Goal: Book appointment/travel/reservation

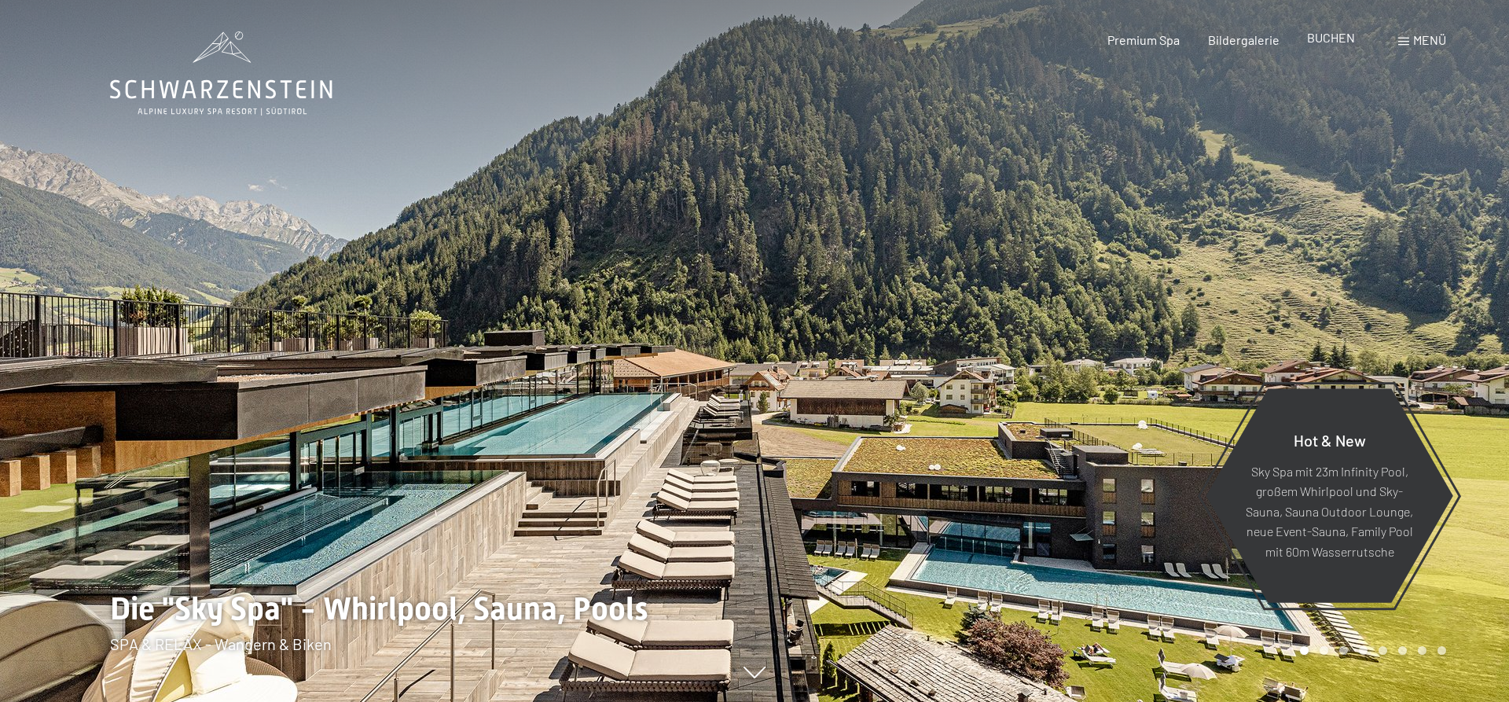
click at [1328, 39] on span "BUCHEN" at bounding box center [1331, 37] width 48 height 15
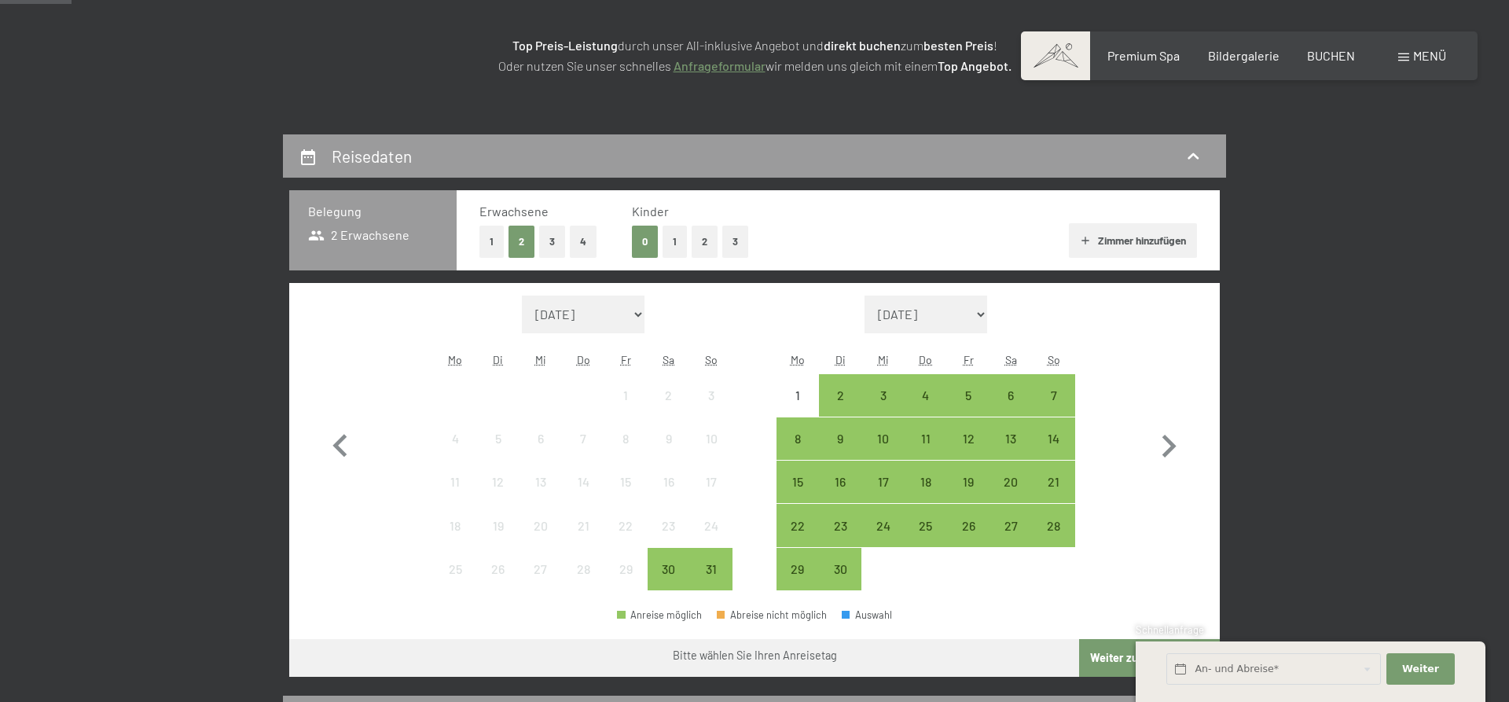
scroll to position [241, 0]
click at [1168, 443] on icon "button" at bounding box center [1169, 447] width 46 height 46
select select "2025-09-01"
select select "2025-10-01"
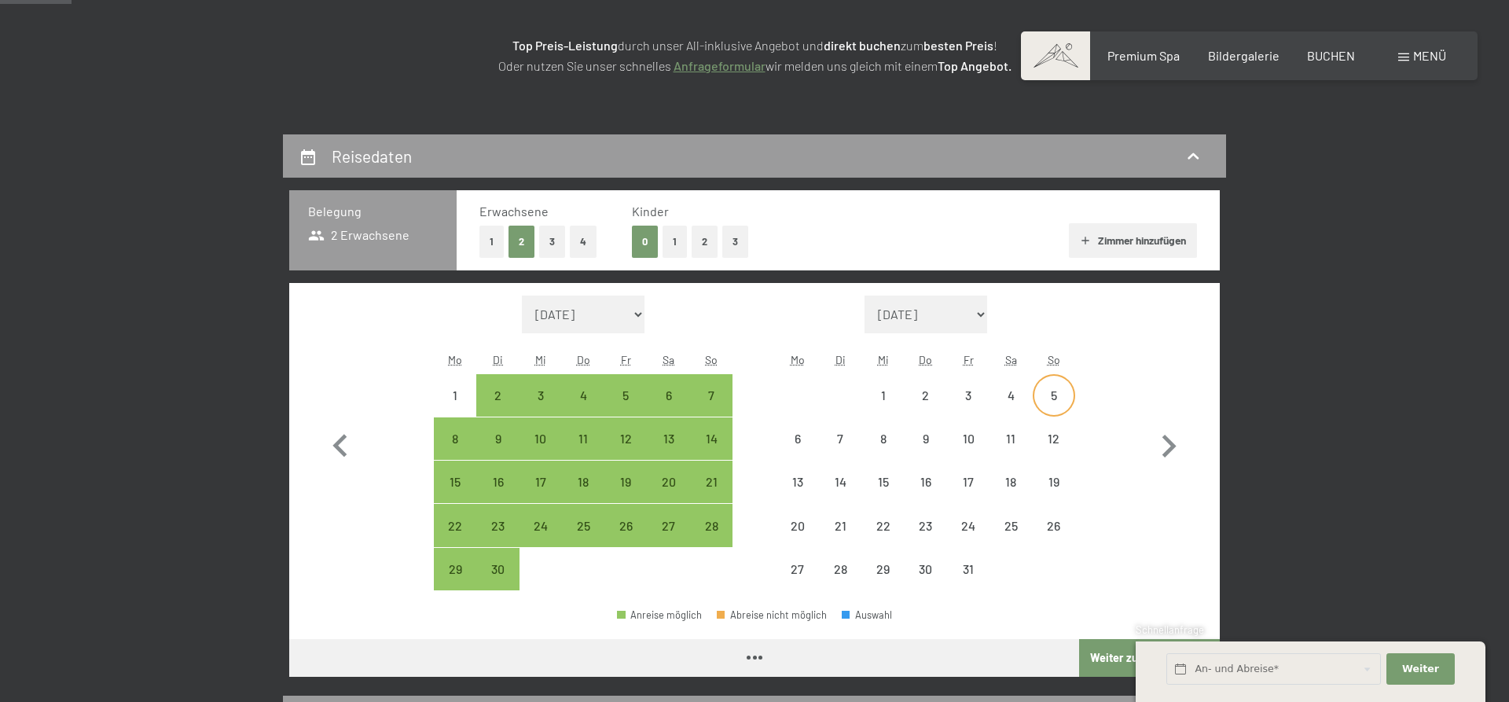
select select "2025-09-01"
select select "2025-10-01"
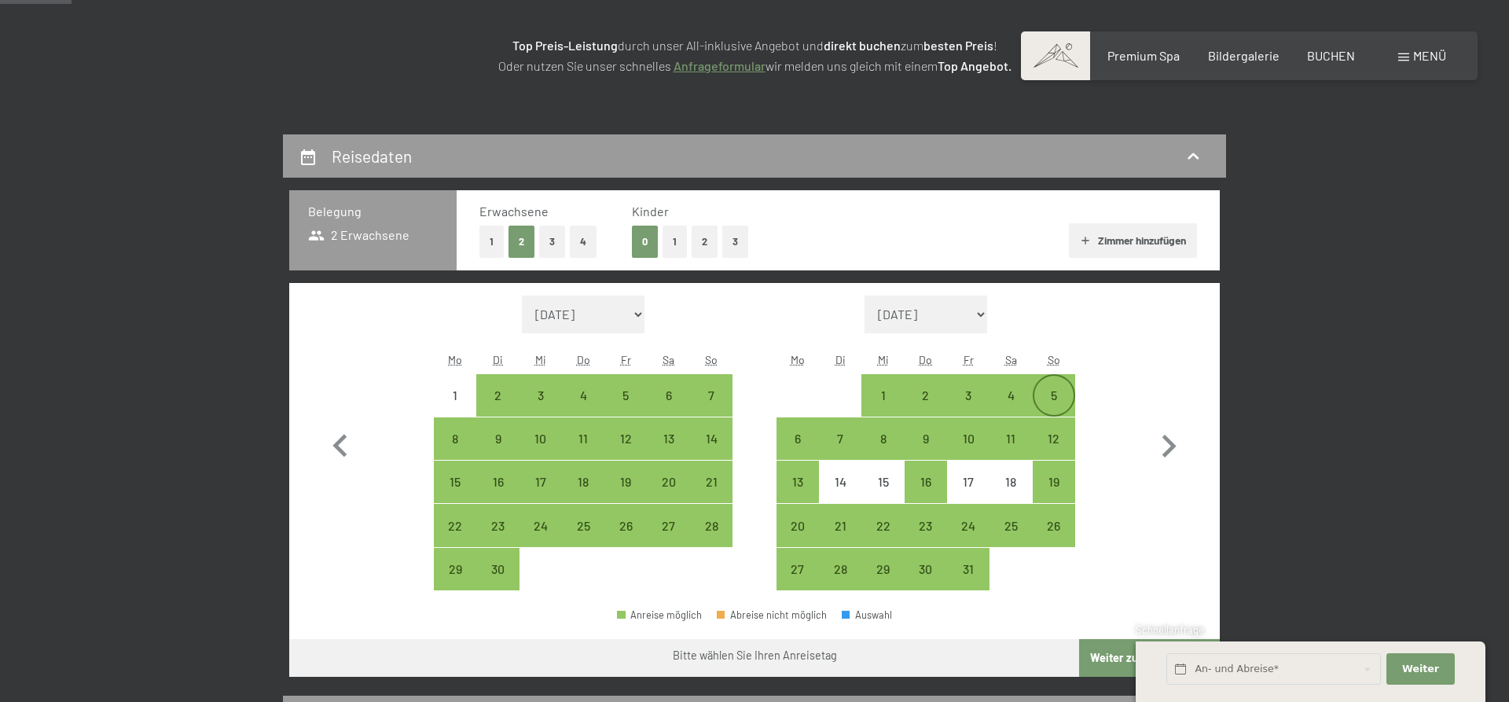
click at [1049, 394] on div "5" at bounding box center [1053, 408] width 39 height 39
select select "2025-09-01"
select select "2025-10-01"
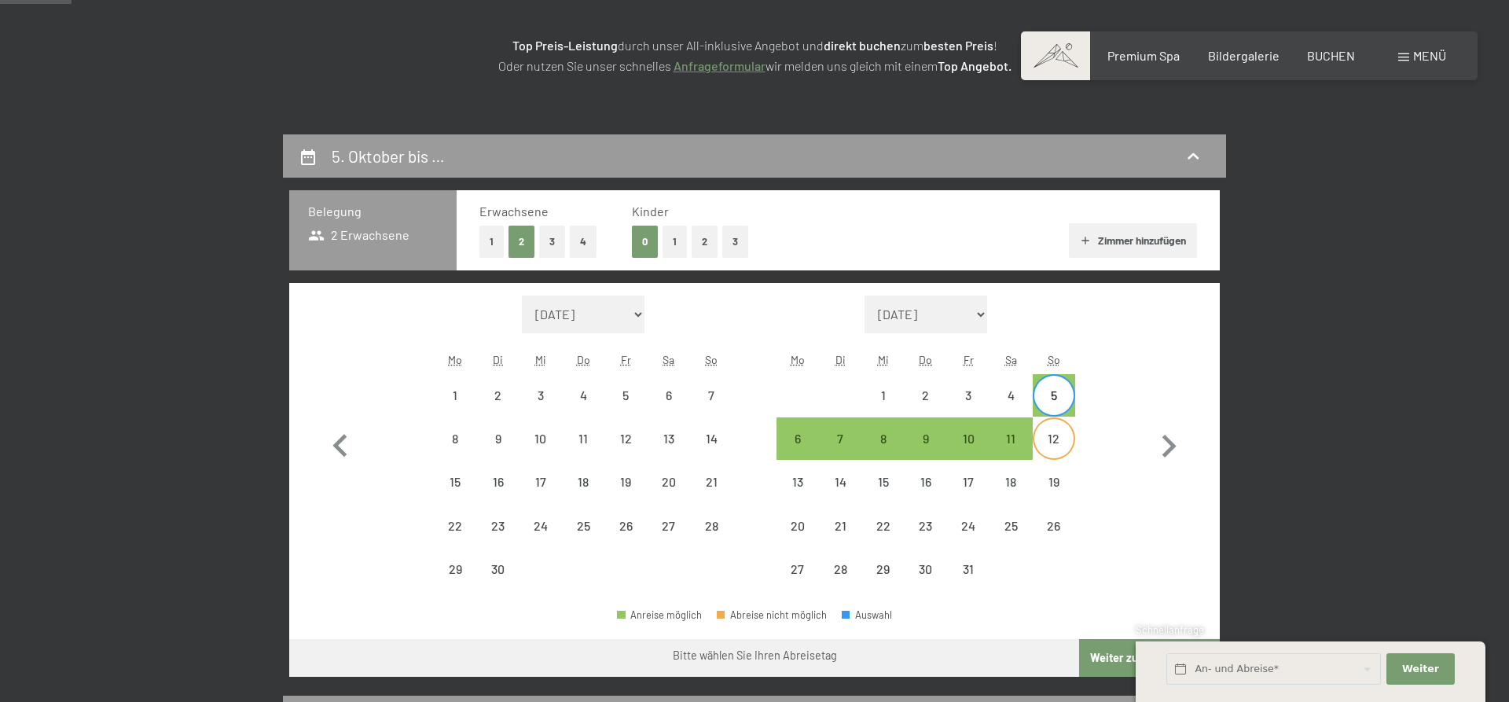
click at [1056, 442] on div "12" at bounding box center [1053, 451] width 39 height 39
select select "2025-09-01"
select select "2025-10-01"
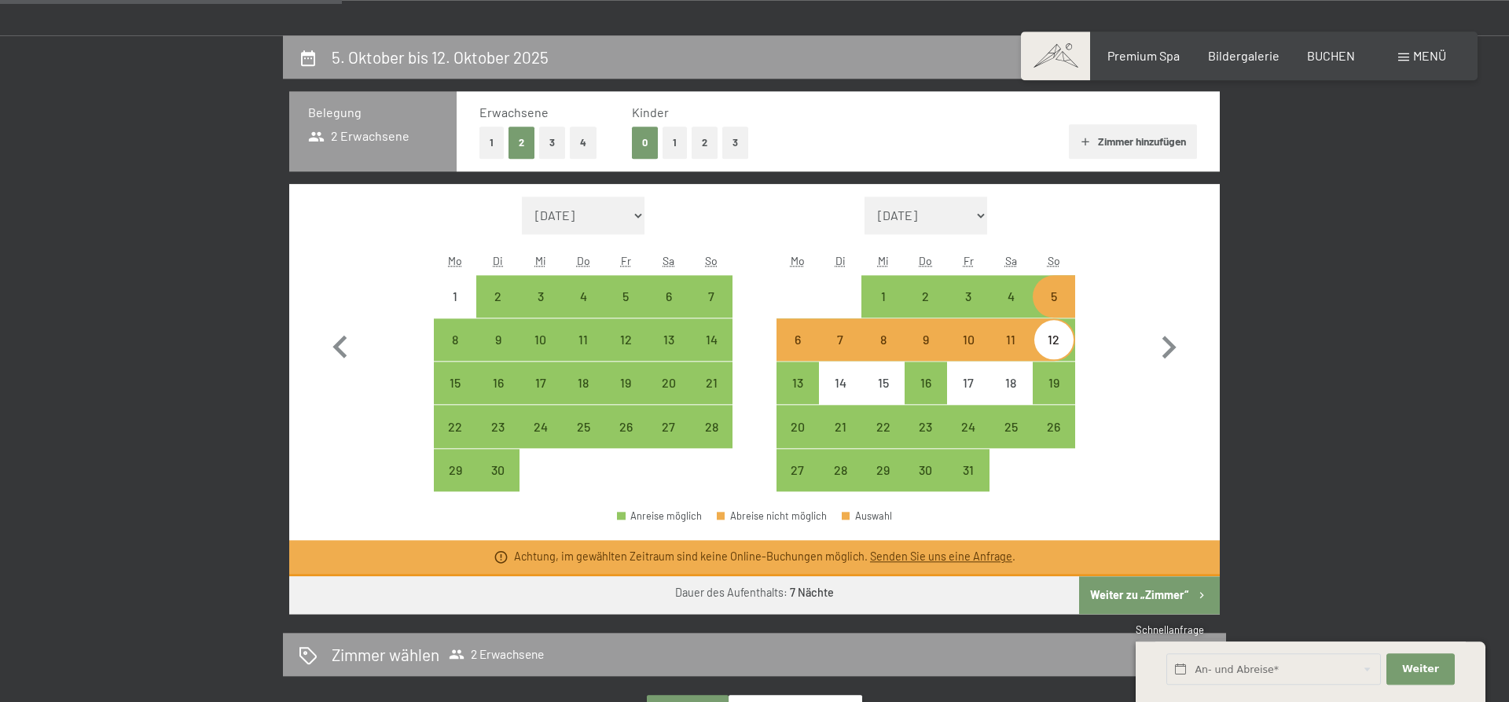
scroll to position [321, 0]
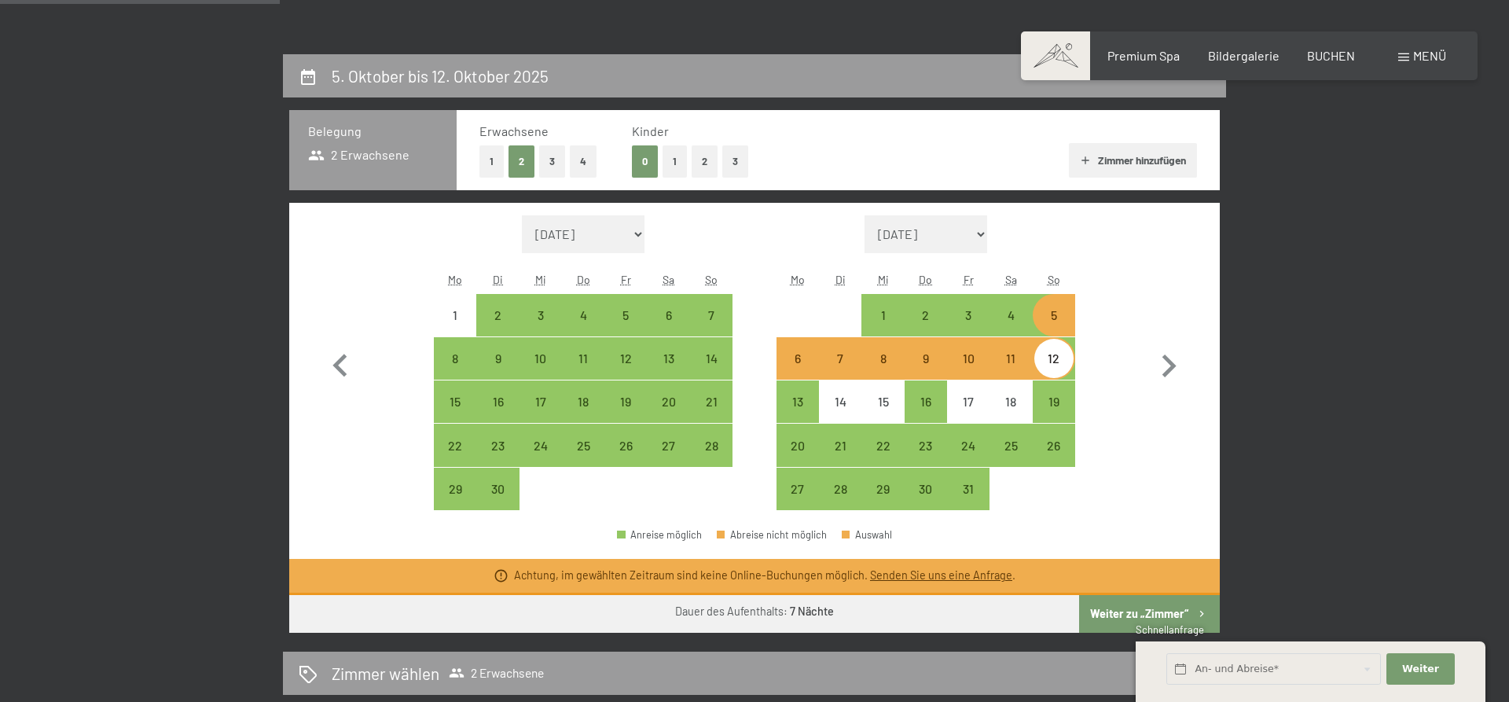
click at [677, 153] on button "1" at bounding box center [675, 161] width 24 height 32
select select "2025-09-01"
select select "2025-10-01"
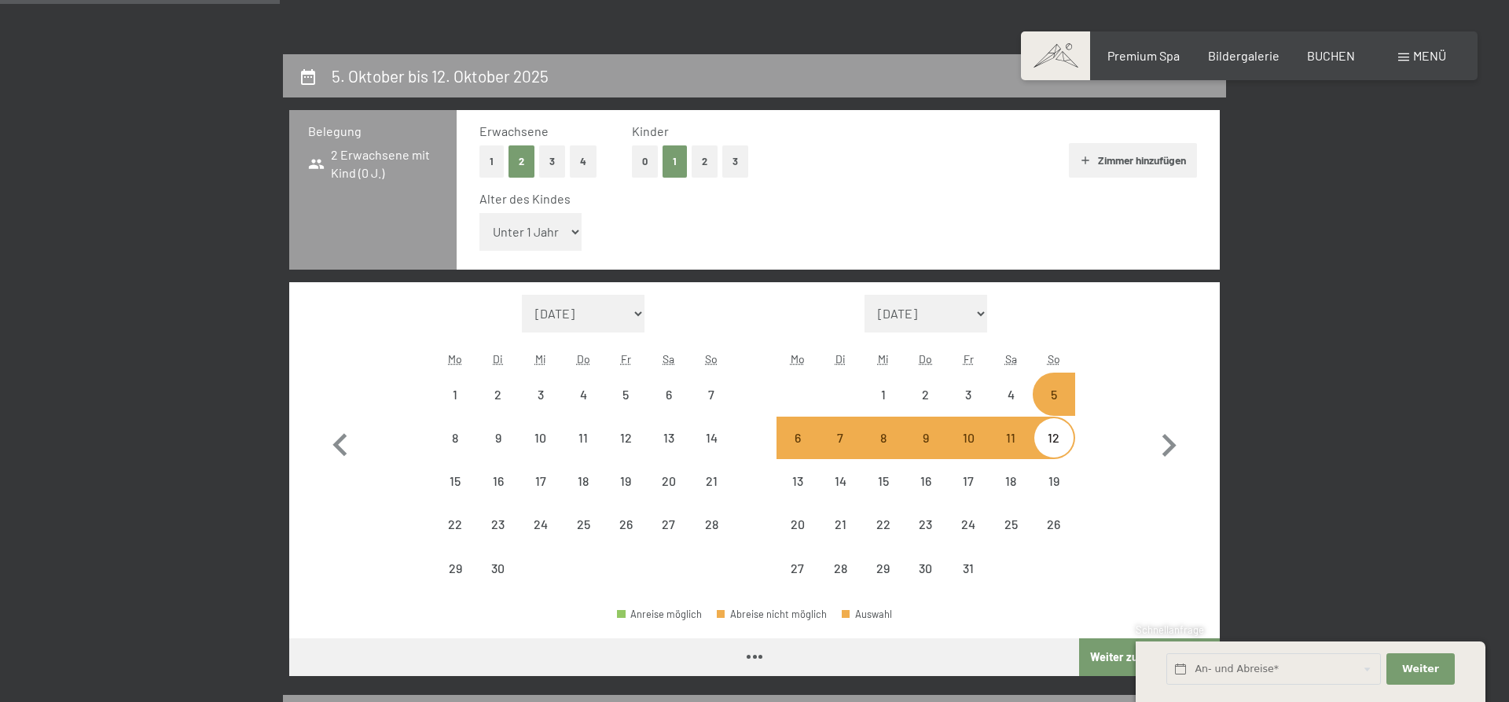
click at [479, 213] on select "Unter 1 Jahr 1 Jahr 2 Jahre 3 Jahre 4 Jahre 5 Jahre 6 Jahre 7 Jahre 8 Jahre 9 J…" at bounding box center [530, 232] width 102 height 38
select select "2025-09-01"
select select "2025-10-01"
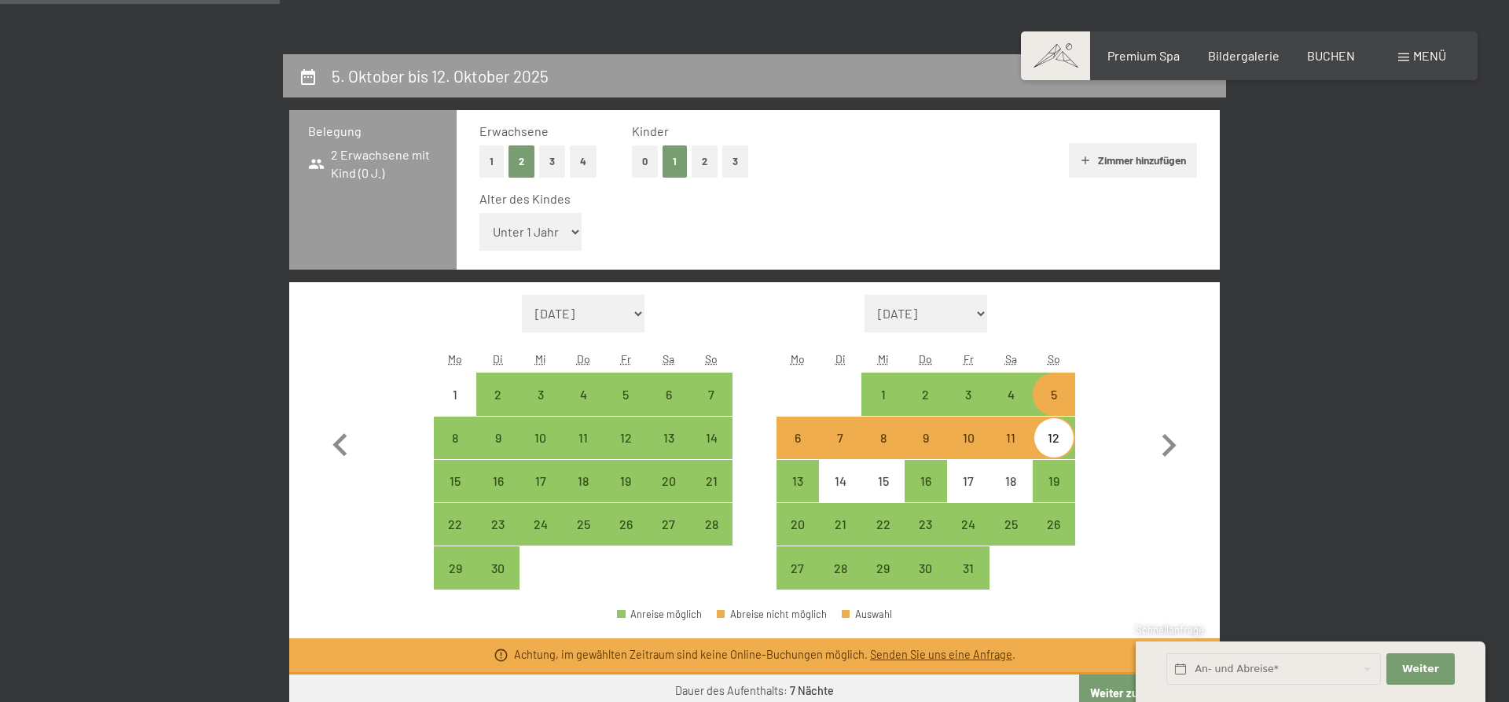
select select "3"
click option "3 Jahre" at bounding box center [0, 0] width 0 height 0
select select "2025-09-01"
select select "2025-10-01"
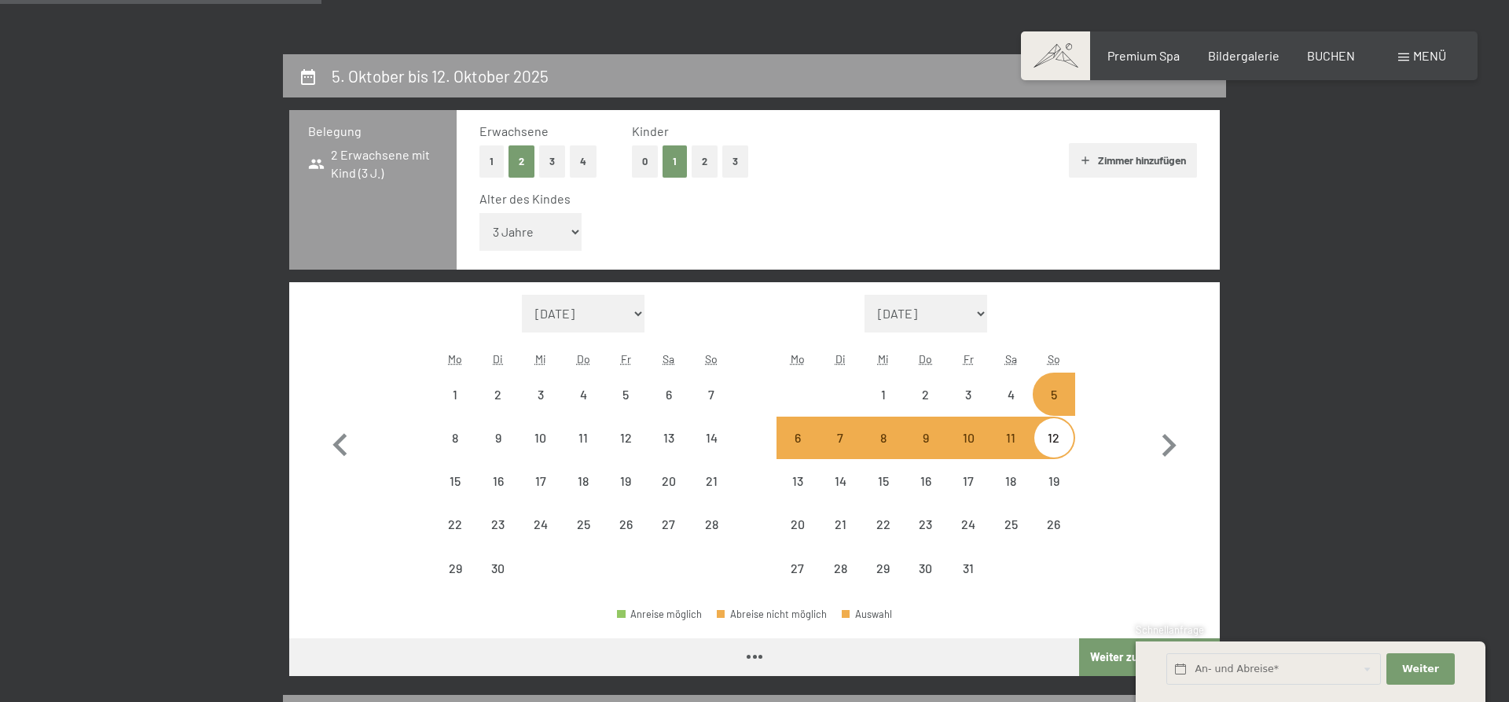
scroll to position [401, 0]
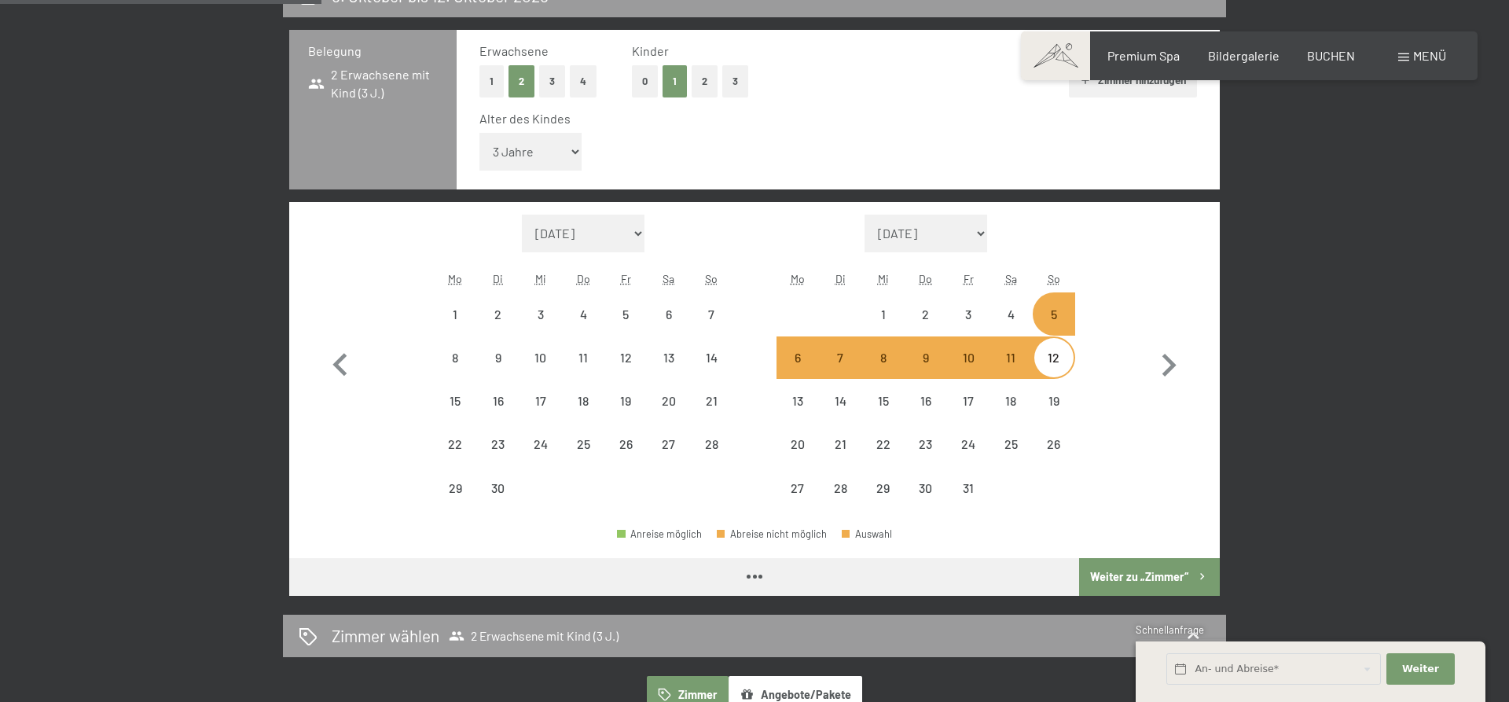
select select "2025-09-01"
select select "2025-10-01"
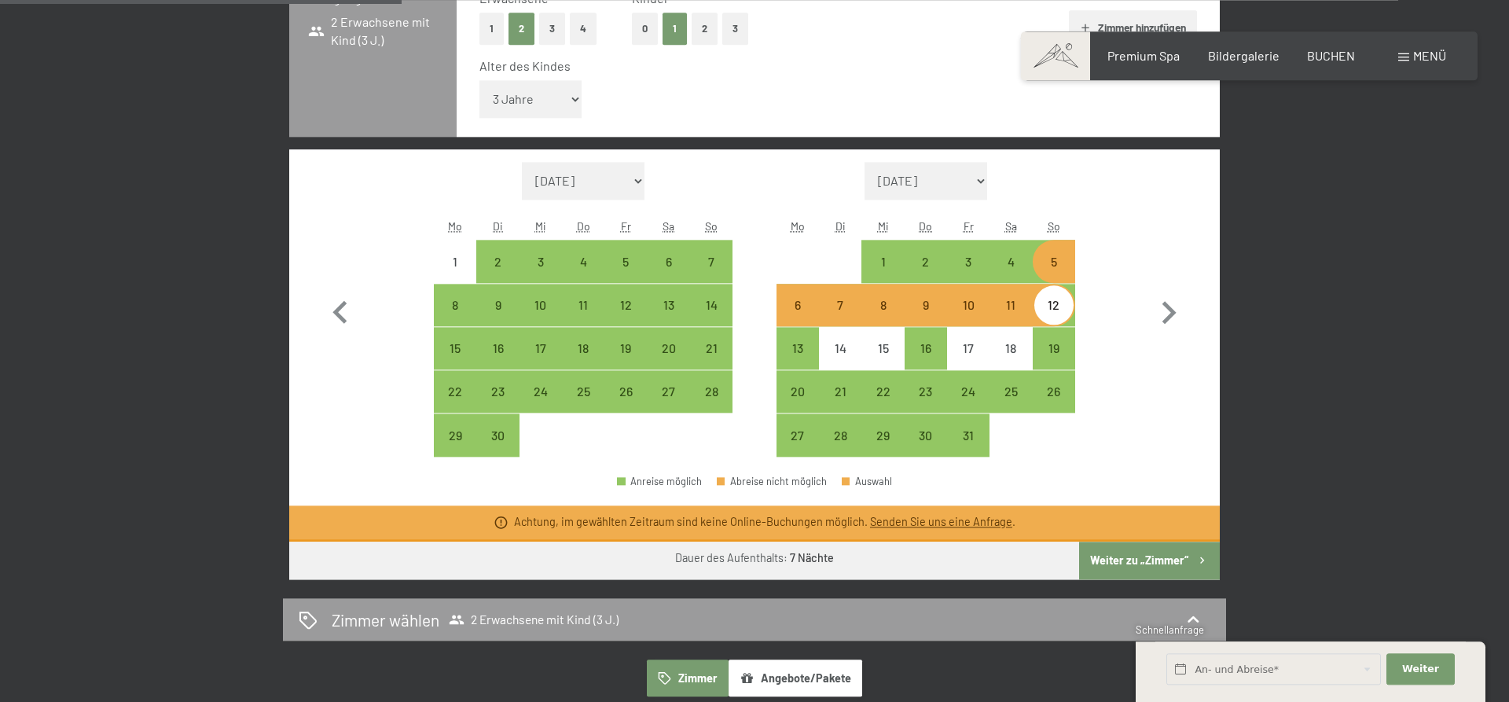
scroll to position [481, 0]
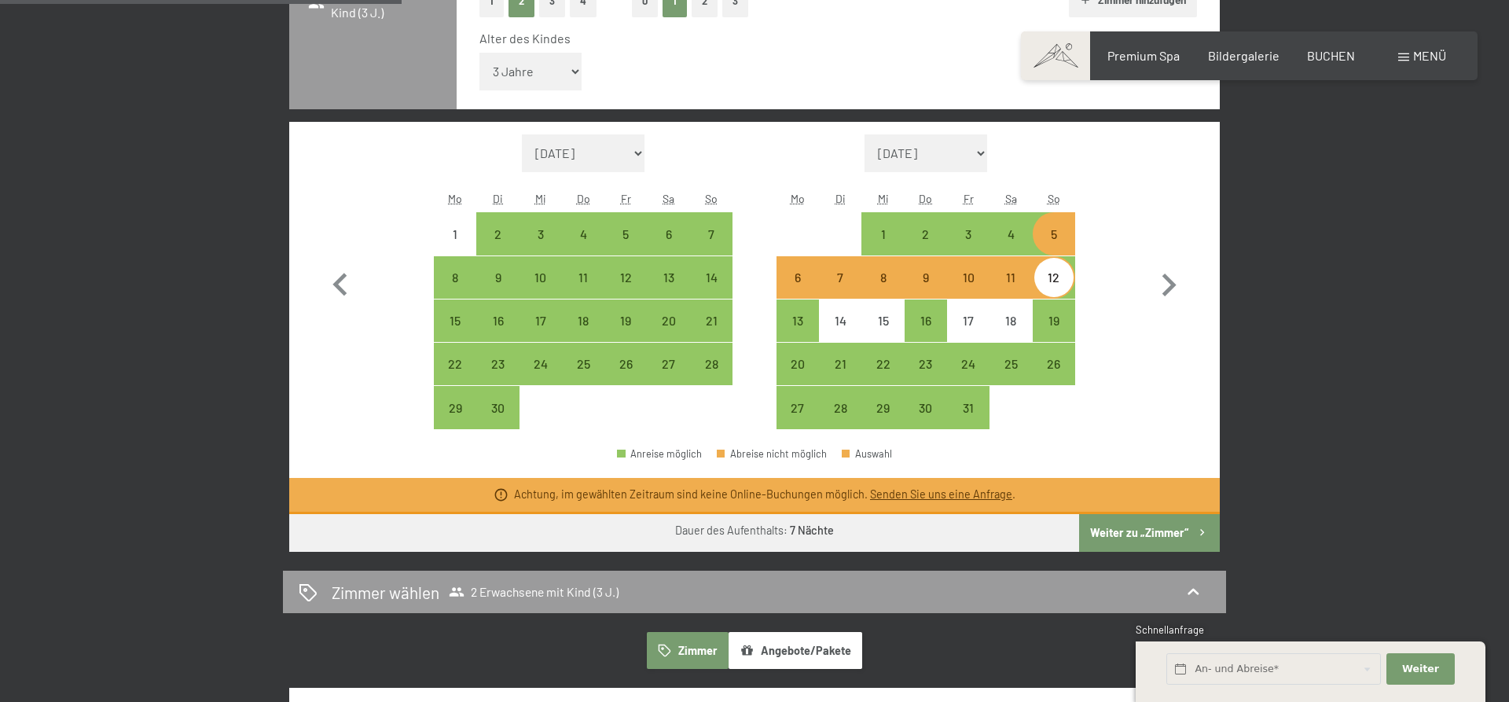
click at [1066, 282] on div "12" at bounding box center [1053, 290] width 39 height 39
select select "2025-09-01"
select select "2025-10-01"
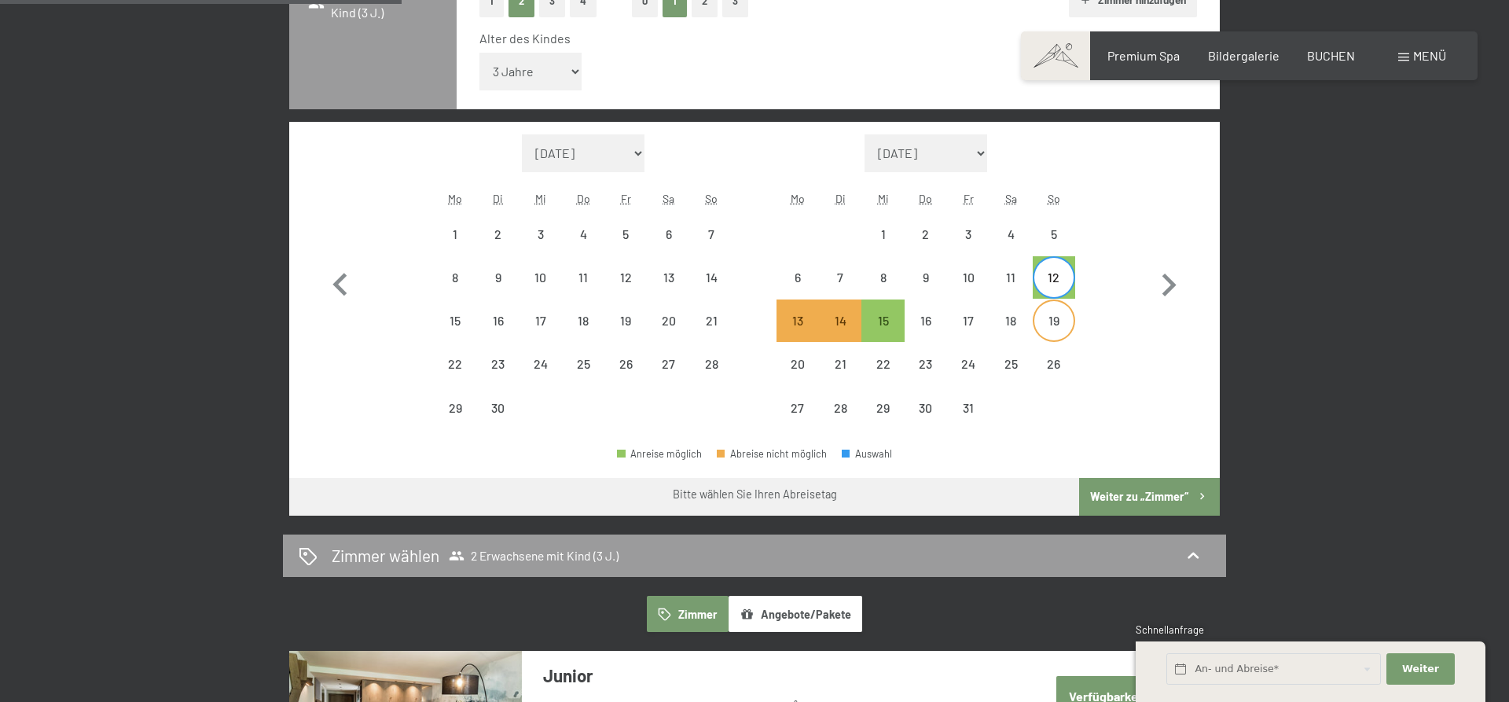
click at [1048, 329] on div "19" at bounding box center [1053, 333] width 39 height 39
select select "2025-09-01"
select select "2025-10-01"
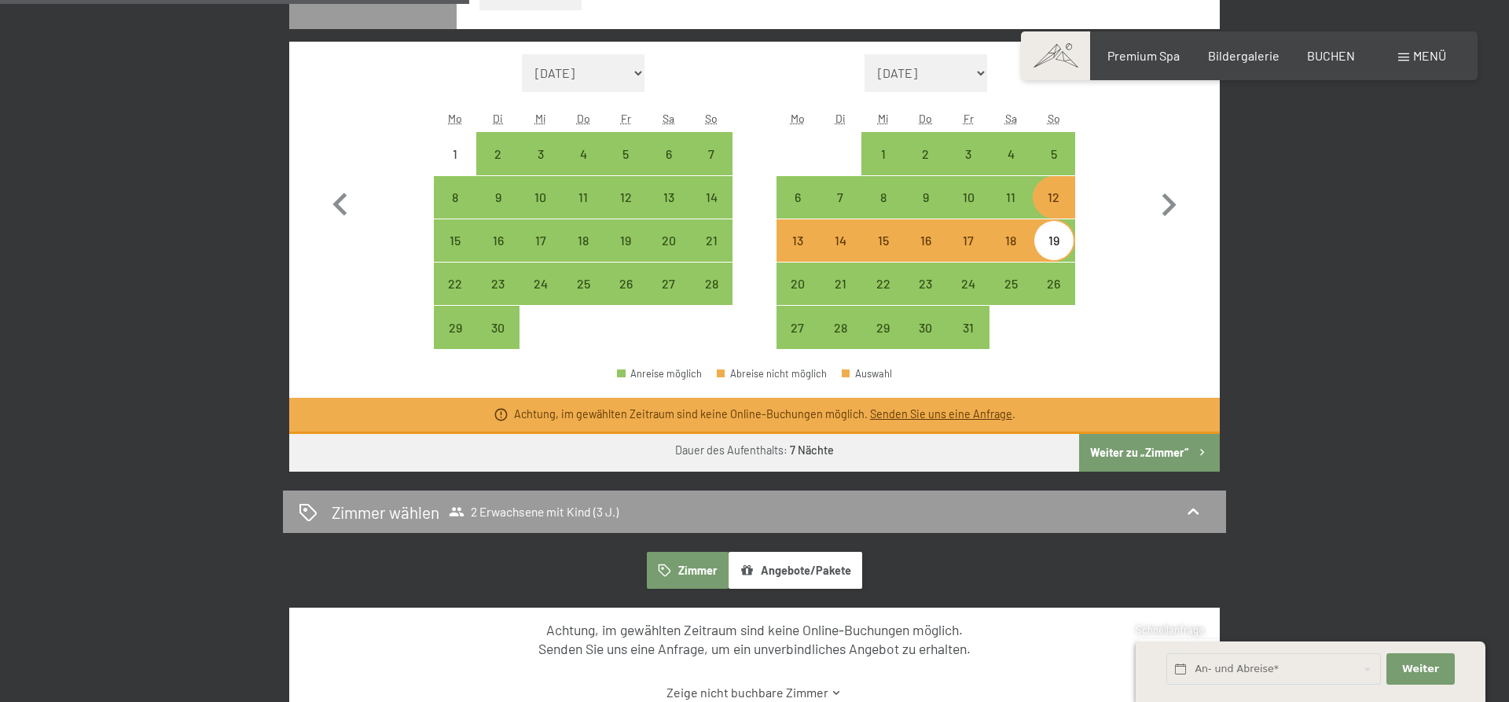
click at [1116, 446] on button "Weiter zu „Zimmer“" at bounding box center [1149, 453] width 141 height 38
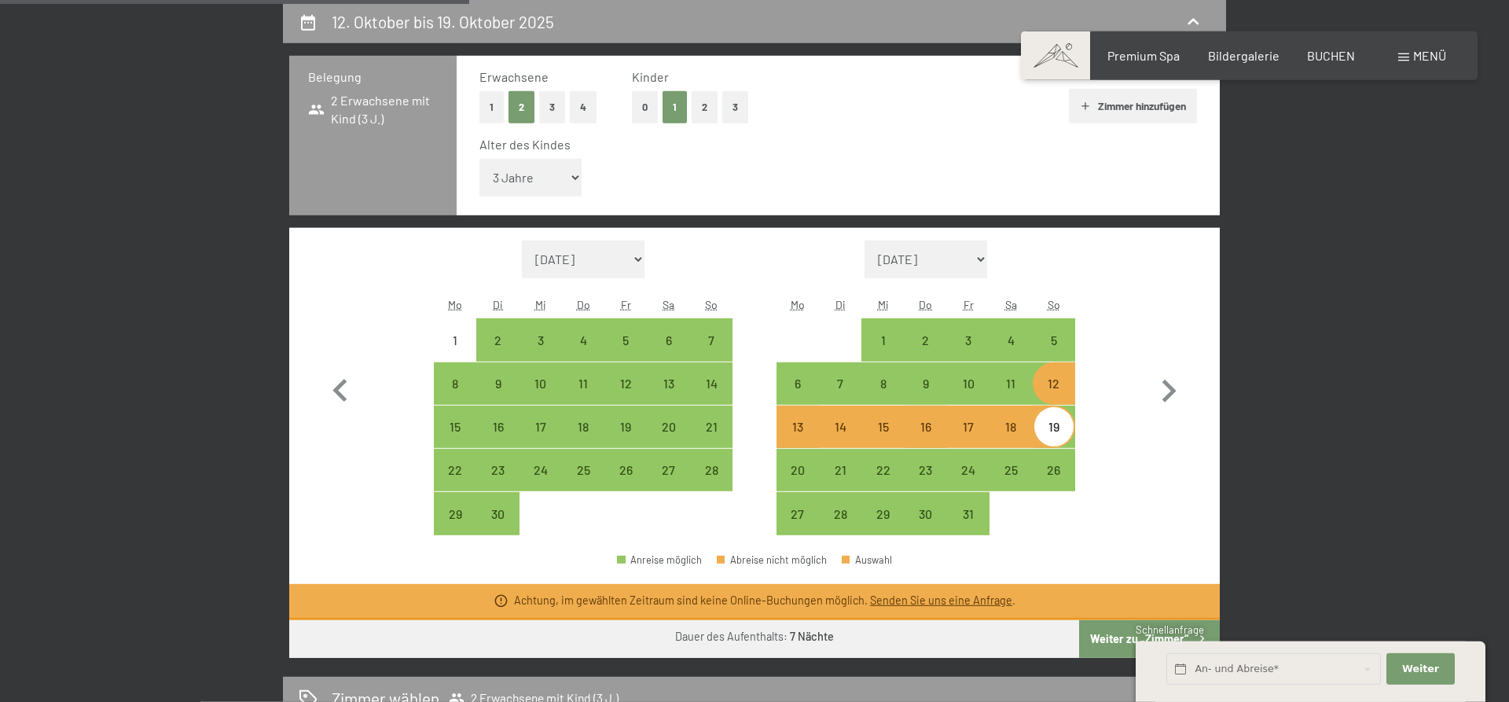
select select "2025-09-01"
select select "2025-10-01"
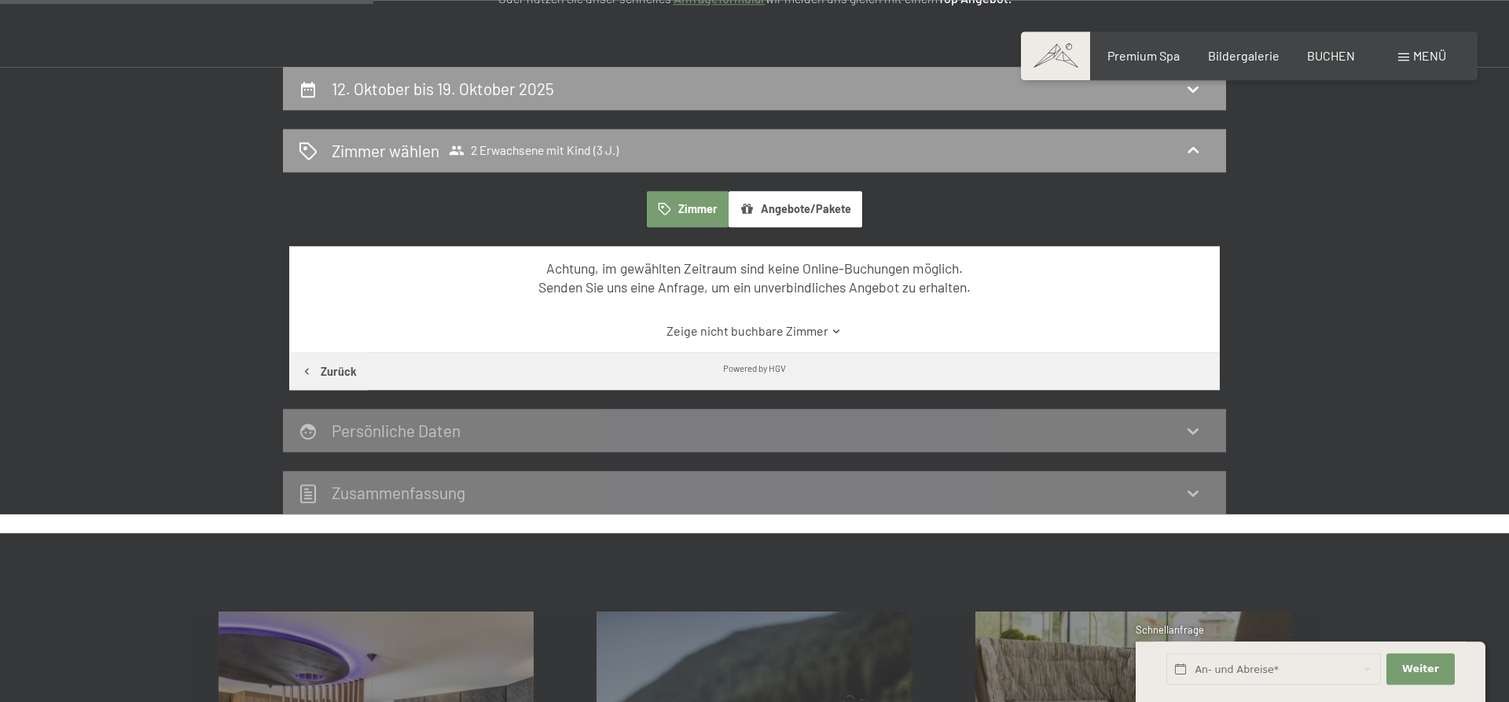
scroll to position [295, 0]
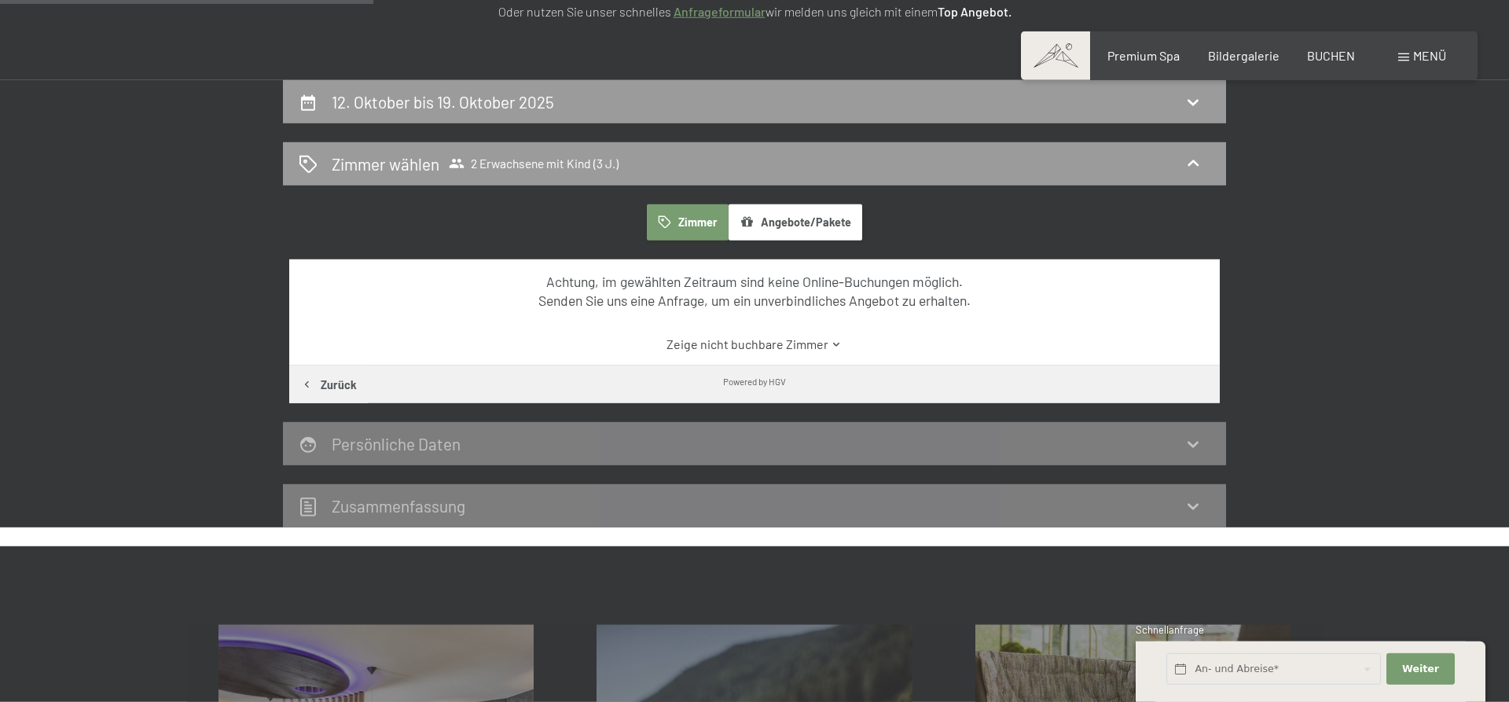
click at [703, 351] on link "Zeige nicht buchbare Zimmer" at bounding box center [755, 344] width 875 height 17
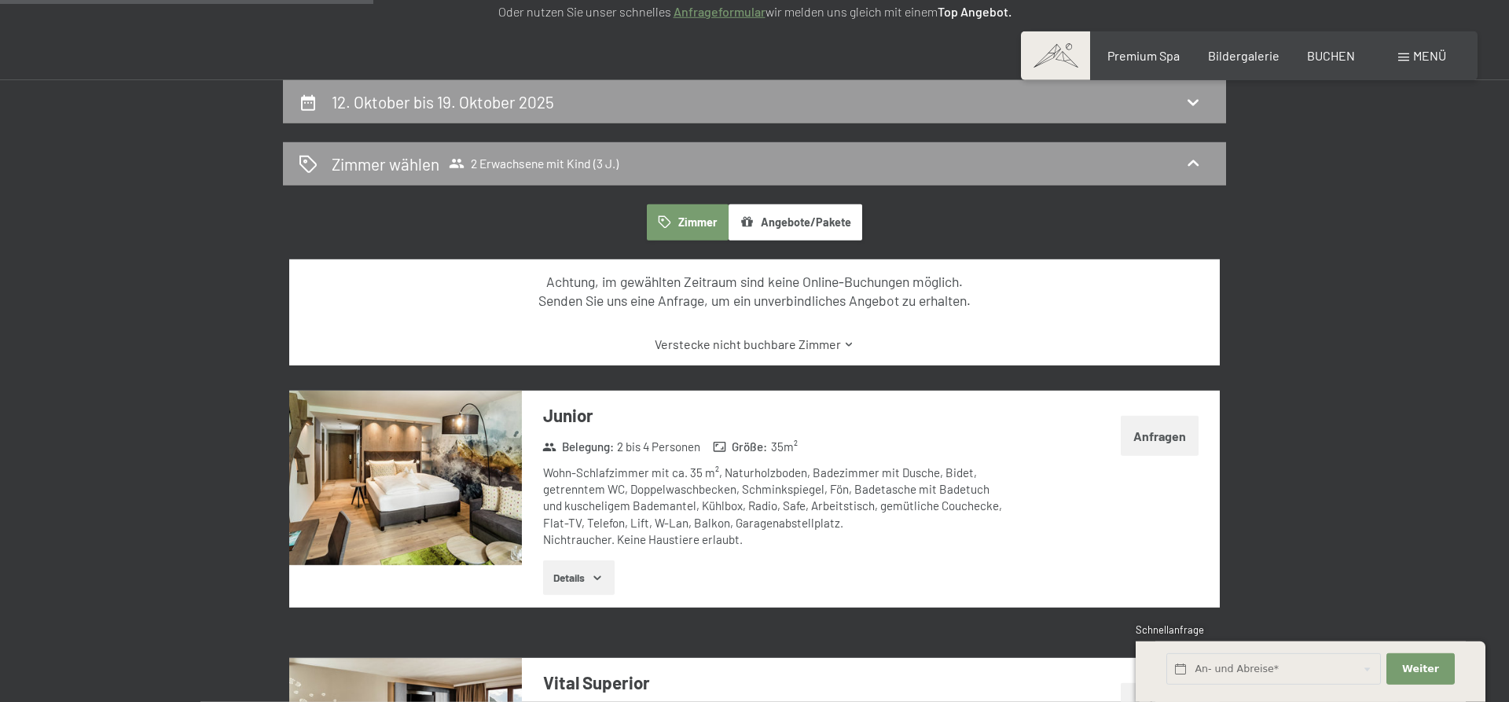
click at [704, 348] on link "Verstecke nicht buchbare Zimmer" at bounding box center [755, 344] width 875 height 17
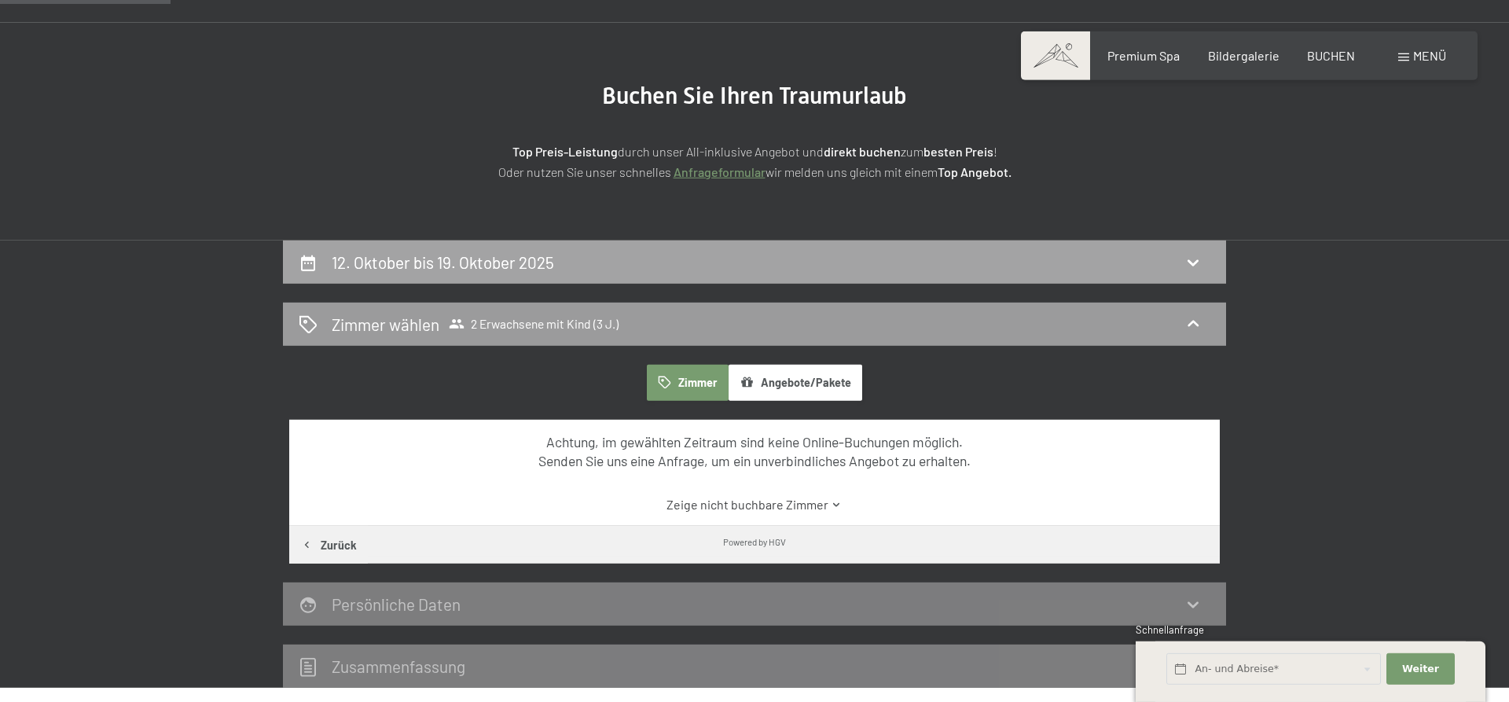
click at [600, 269] on div "12. Oktober bis 19. Oktober 2025" at bounding box center [755, 262] width 912 height 23
select select "3"
select select "2025-09-01"
select select "2025-10-01"
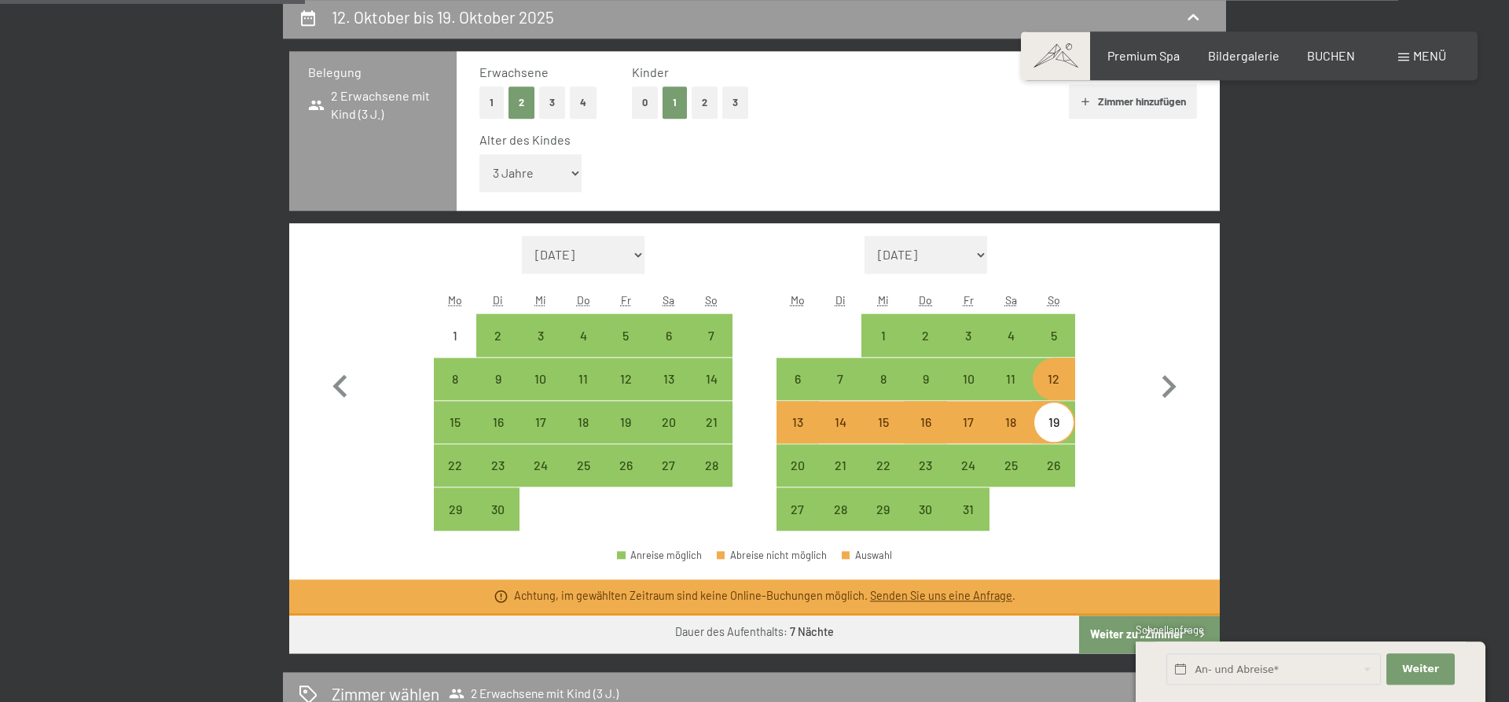
scroll to position [455, 0]
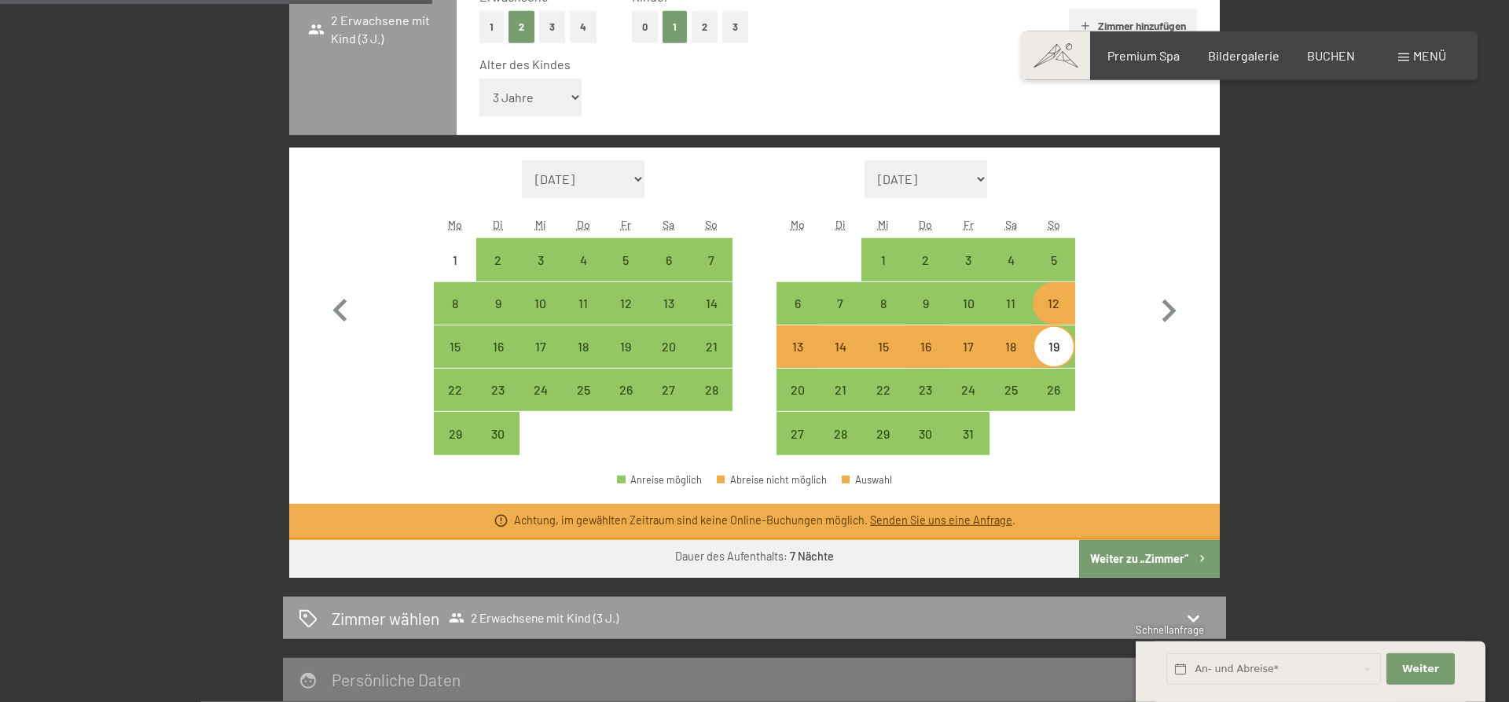
click at [677, 398] on span "Einwilligung Marketing*" at bounding box center [669, 397] width 130 height 16
click at [596, 398] on input "Einwilligung Marketing*" at bounding box center [588, 397] width 16 height 16
checkbox input "false"
click at [664, 384] on div "27" at bounding box center [668, 403] width 39 height 39
select select "2025-09-01"
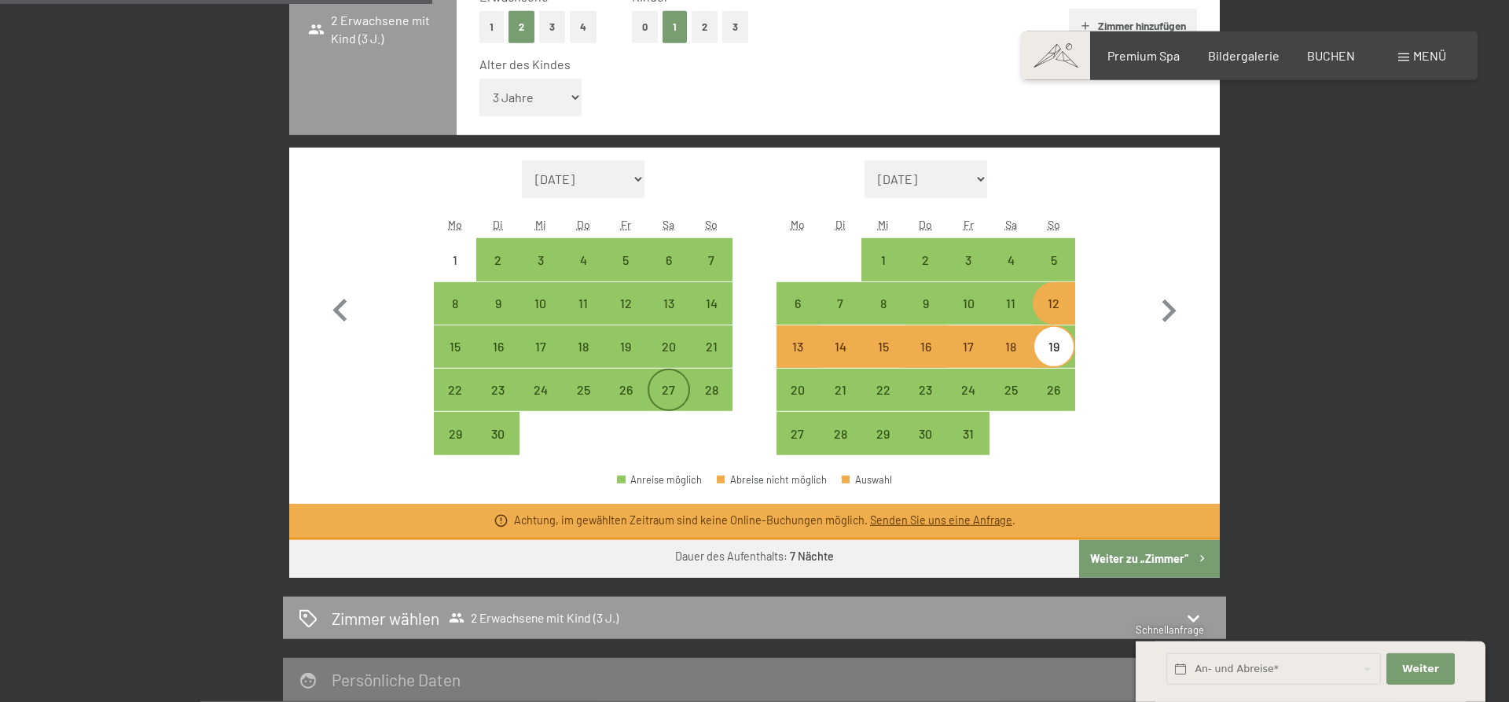
select select "2025-10-01"
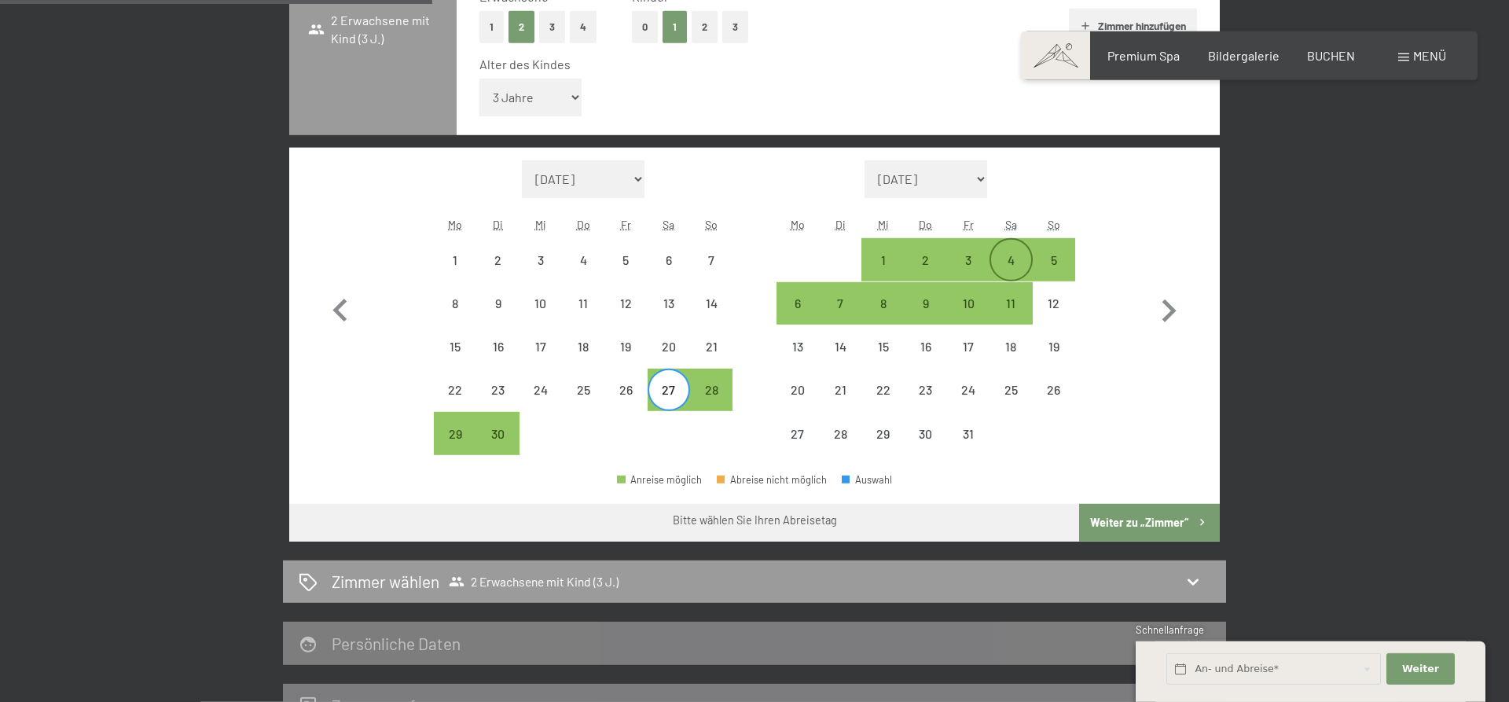
click at [1013, 258] on div "4" at bounding box center [1010, 273] width 39 height 39
select select "2025-09-01"
select select "2025-10-01"
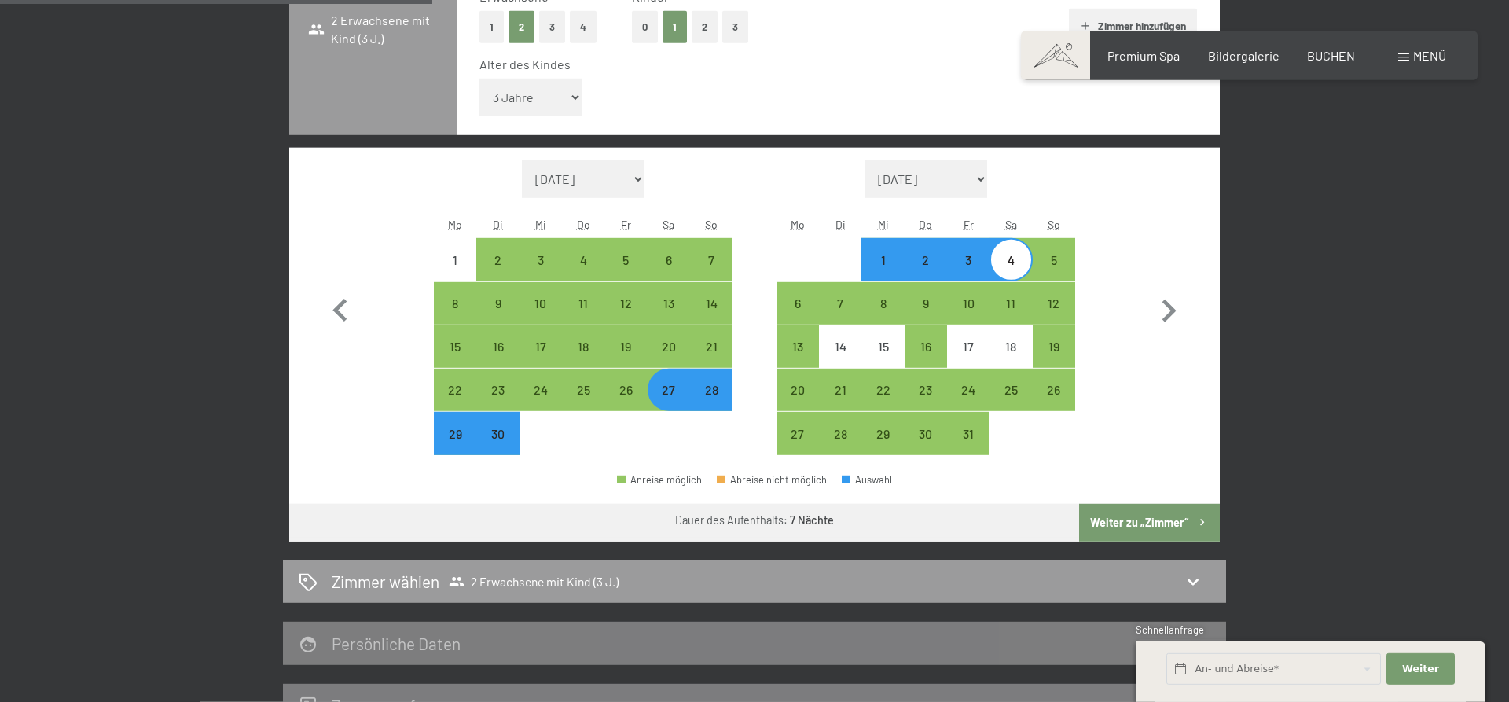
click at [1123, 531] on button "Weiter zu „Zimmer“" at bounding box center [1149, 523] width 141 height 38
select select "2025-09-01"
select select "2025-10-01"
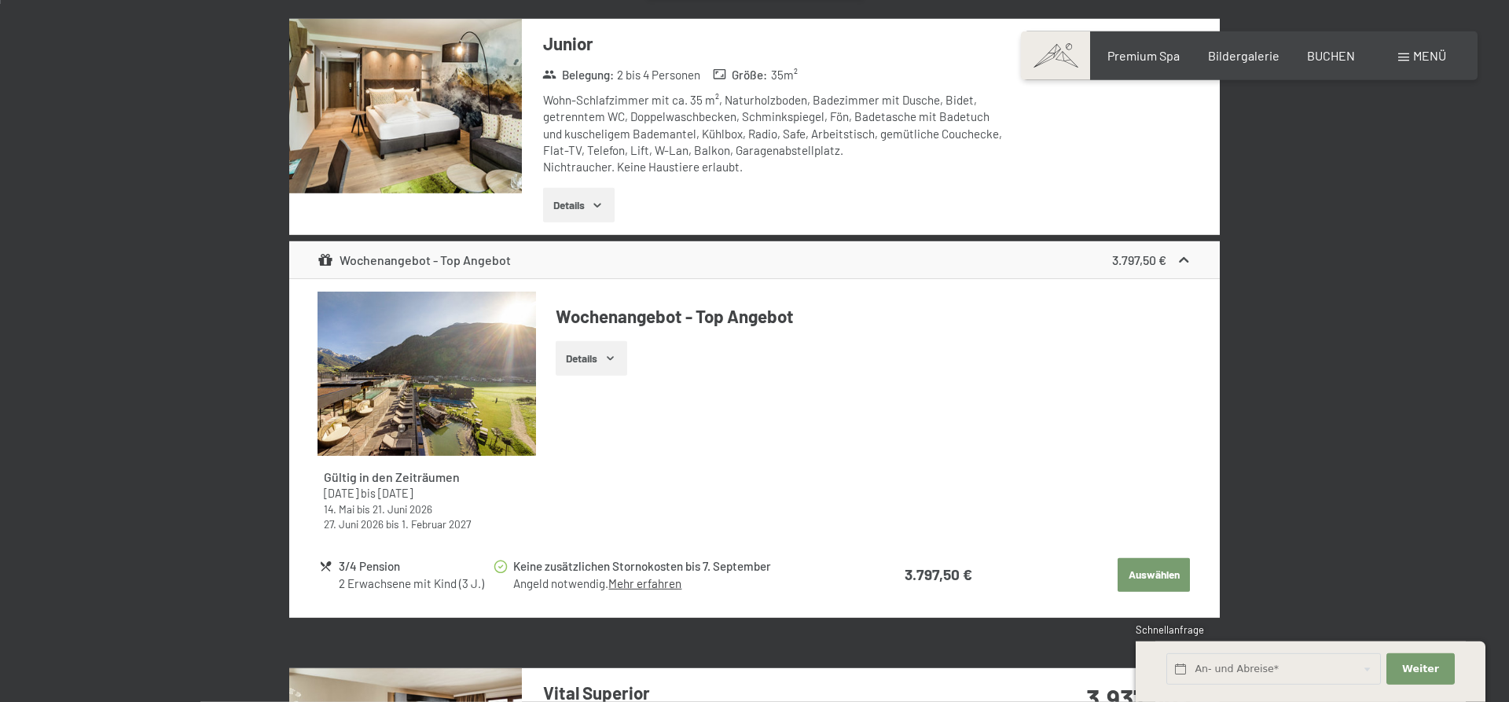
scroll to position [0, 0]
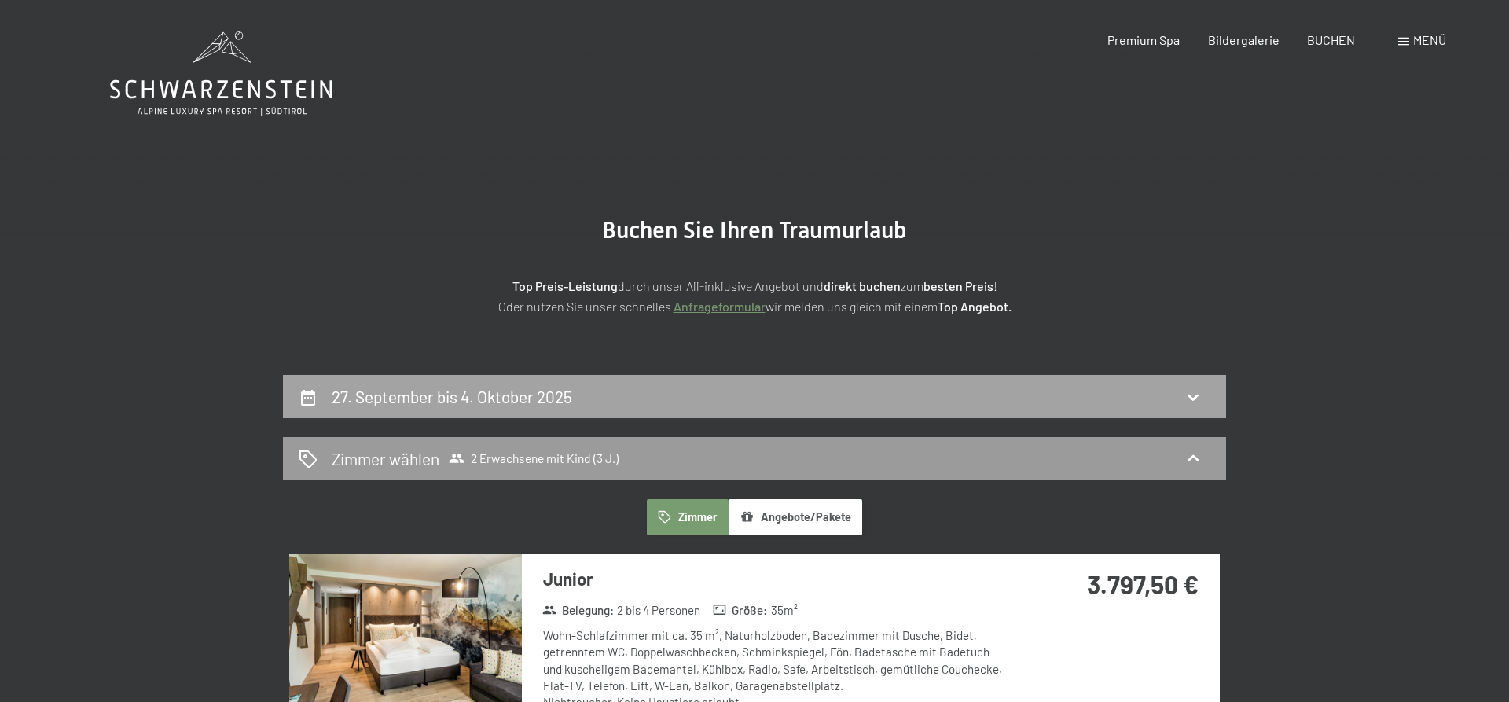
click at [575, 409] on div "27. September bis 4. Oktober 2025" at bounding box center [754, 396] width 943 height 43
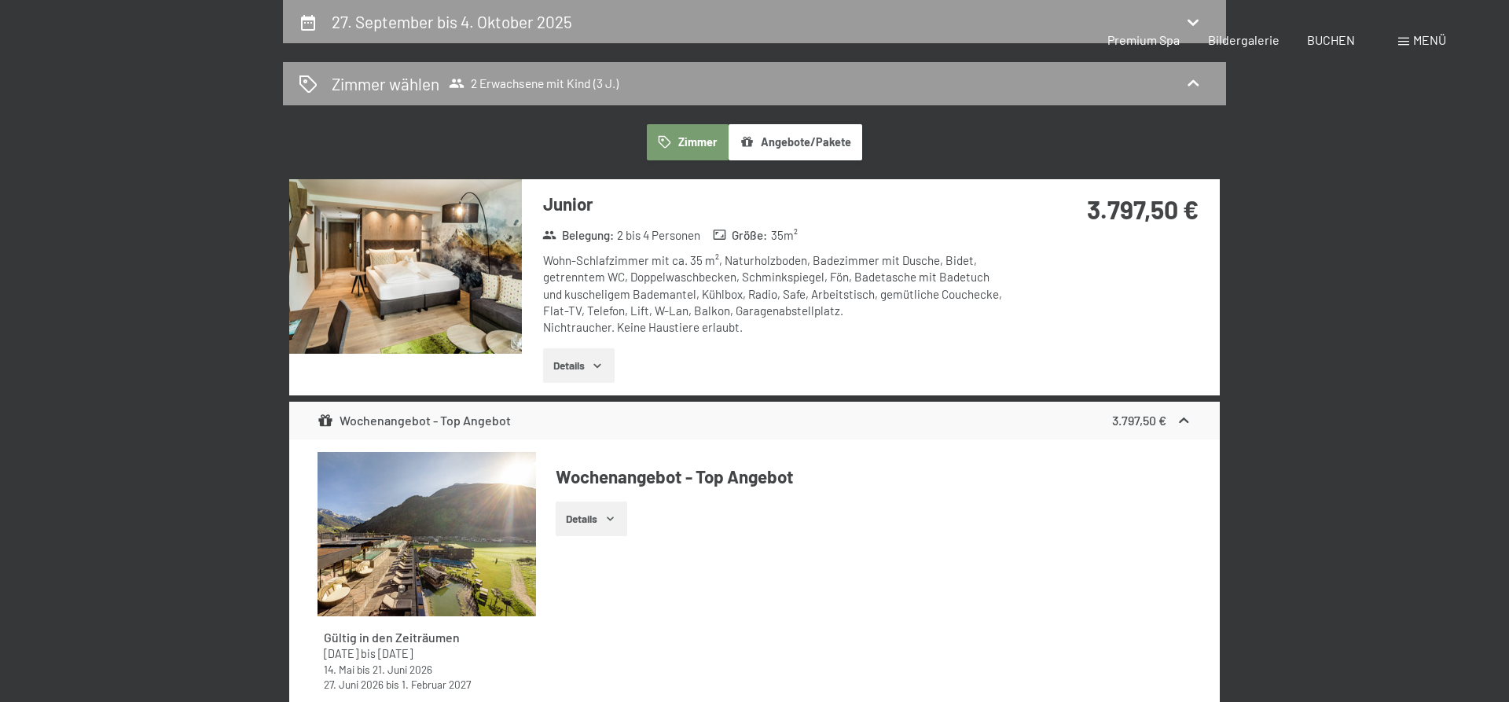
select select "3"
select select "2025-09-01"
select select "2025-10-01"
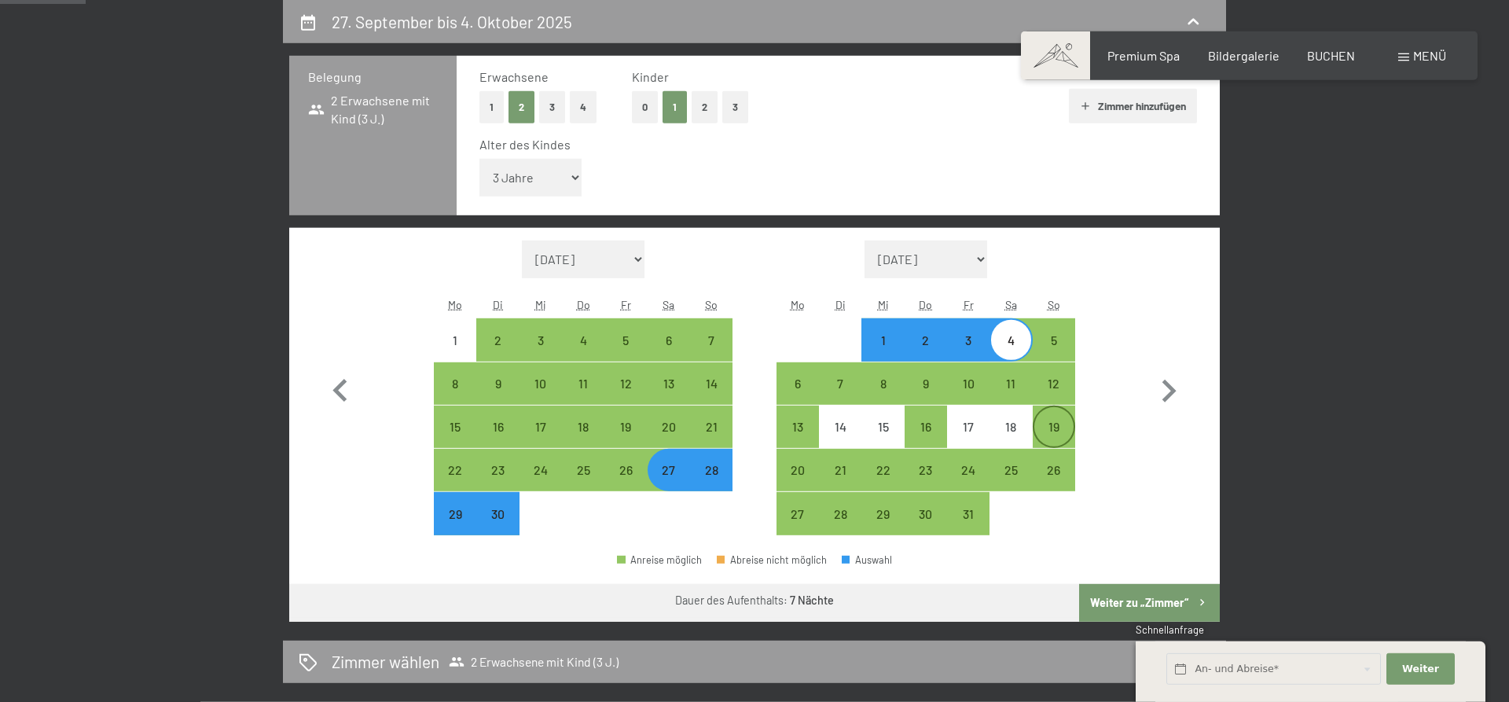
click at [1049, 431] on div "19" at bounding box center [1053, 440] width 39 height 39
select select "2025-09-01"
select select "2025-10-01"
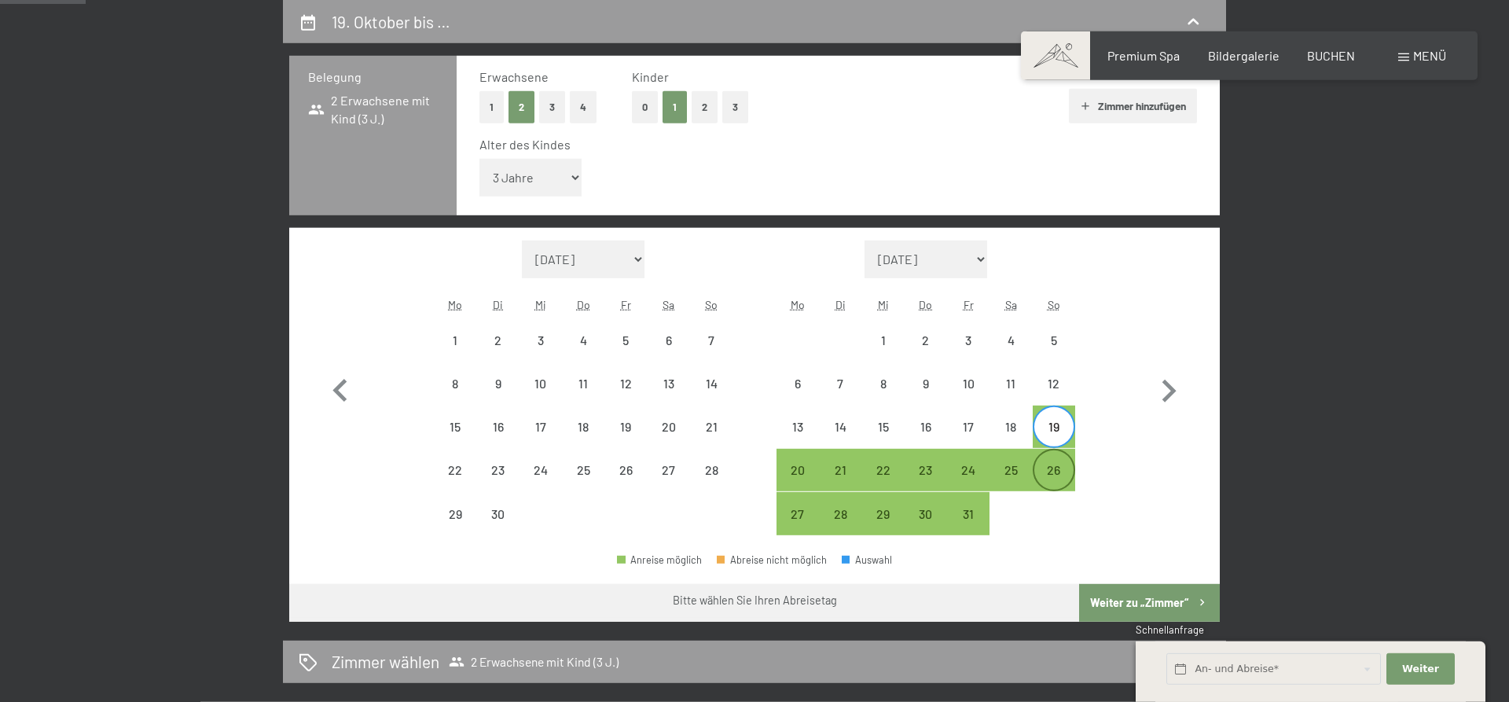
click at [1061, 476] on div "26" at bounding box center [1053, 483] width 39 height 39
select select "2025-09-01"
select select "2025-10-01"
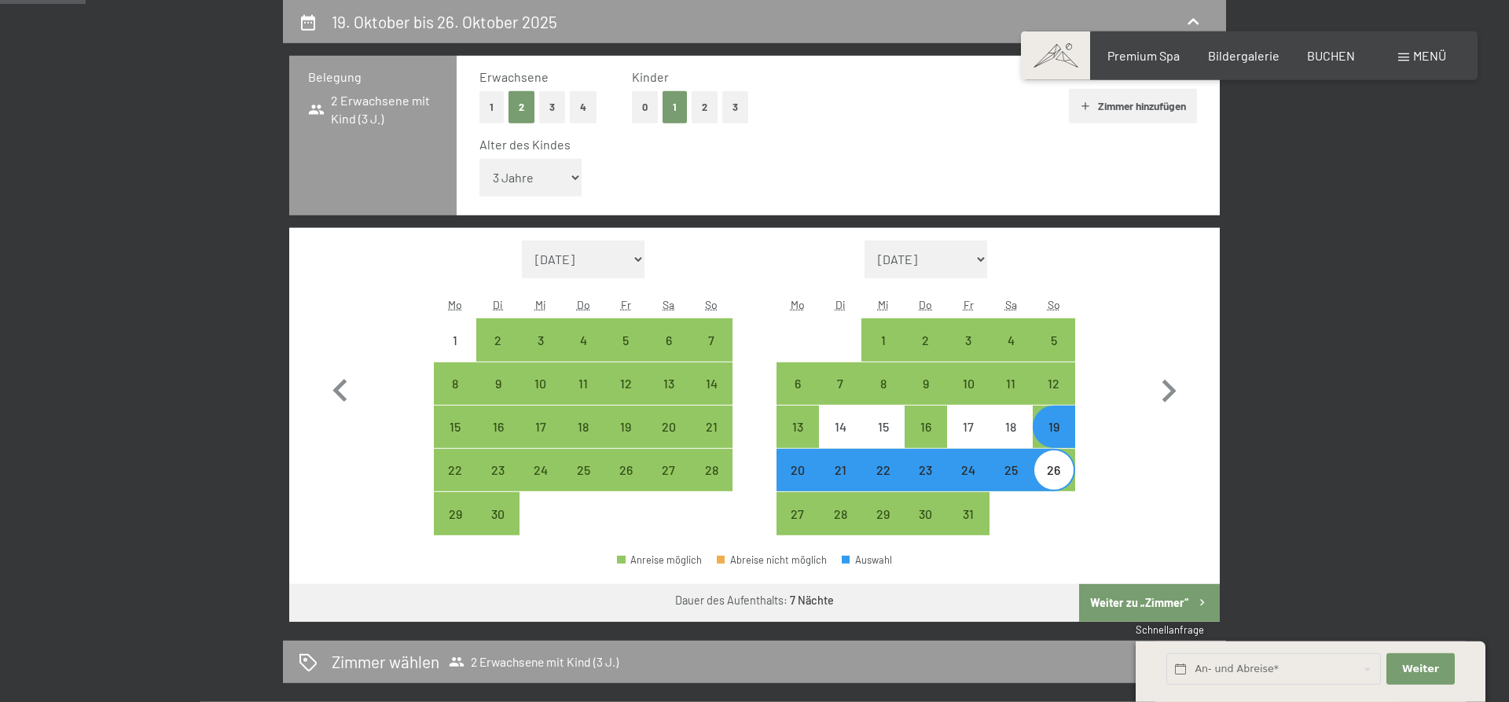
click at [1126, 597] on button "Weiter zu „Zimmer“" at bounding box center [1149, 603] width 141 height 38
select select "2025-09-01"
select select "2025-10-01"
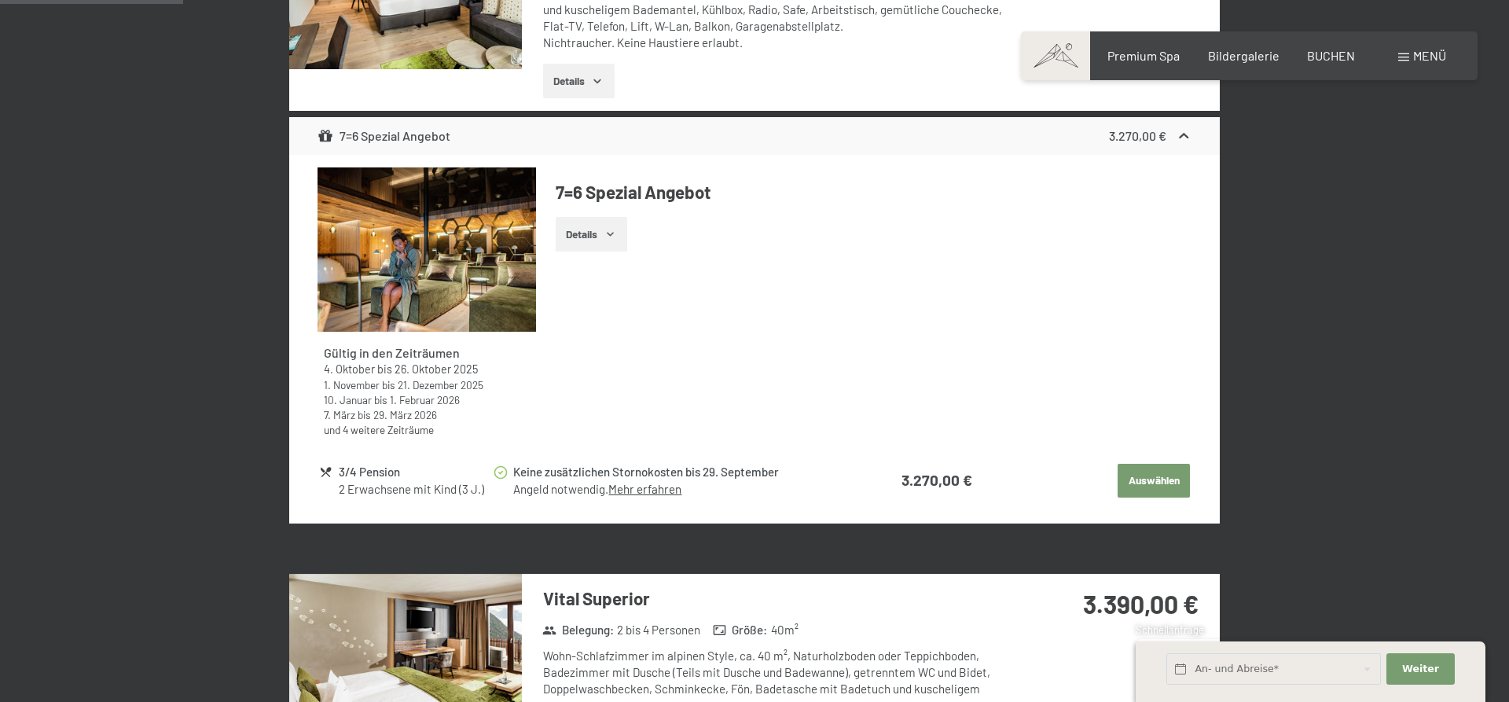
scroll to position [696, 0]
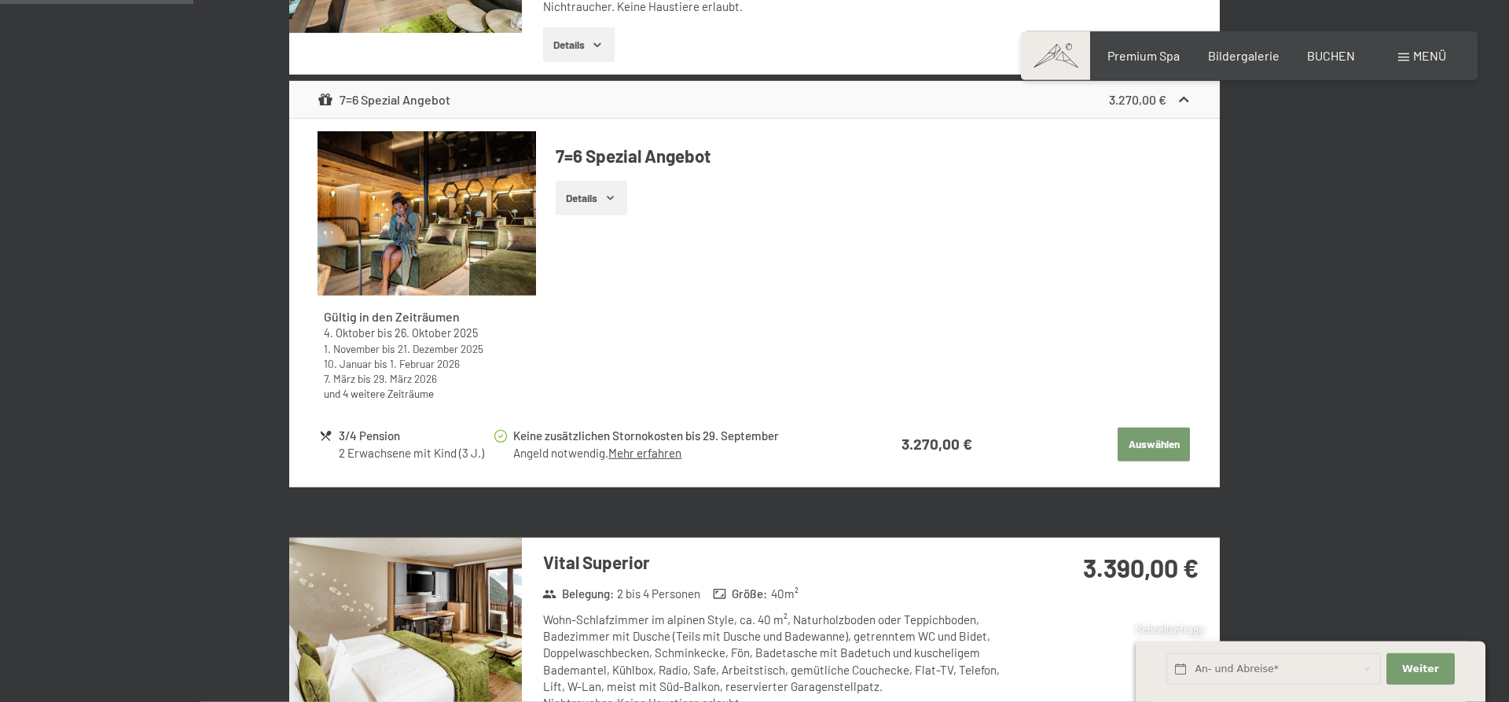
click at [384, 390] on link "und 4 weitere Zeiträume" at bounding box center [379, 393] width 110 height 13
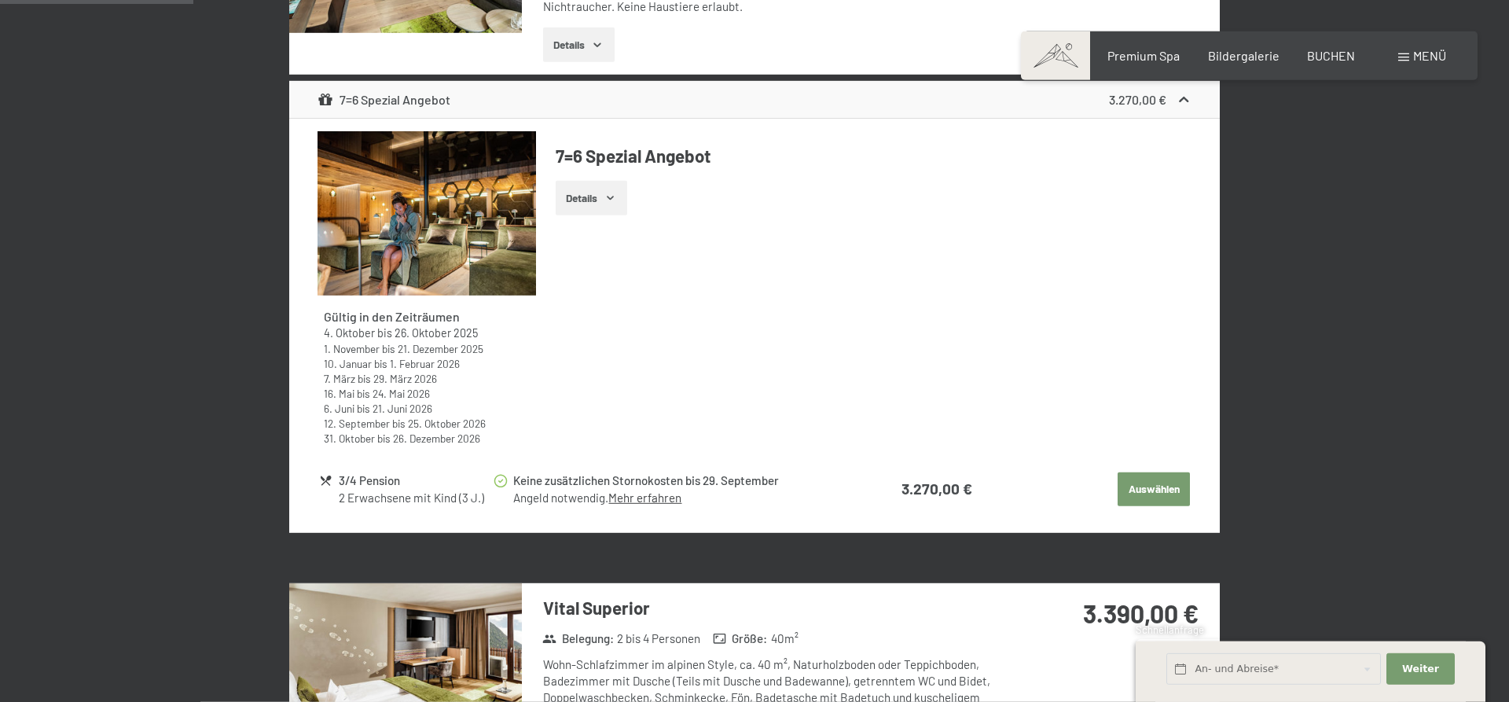
click at [744, 338] on div "Gültig in den Zeiträumen 4. Oktober bis 26. Oktober 2025 1. November bis 21. De…" at bounding box center [755, 294] width 875 height 327
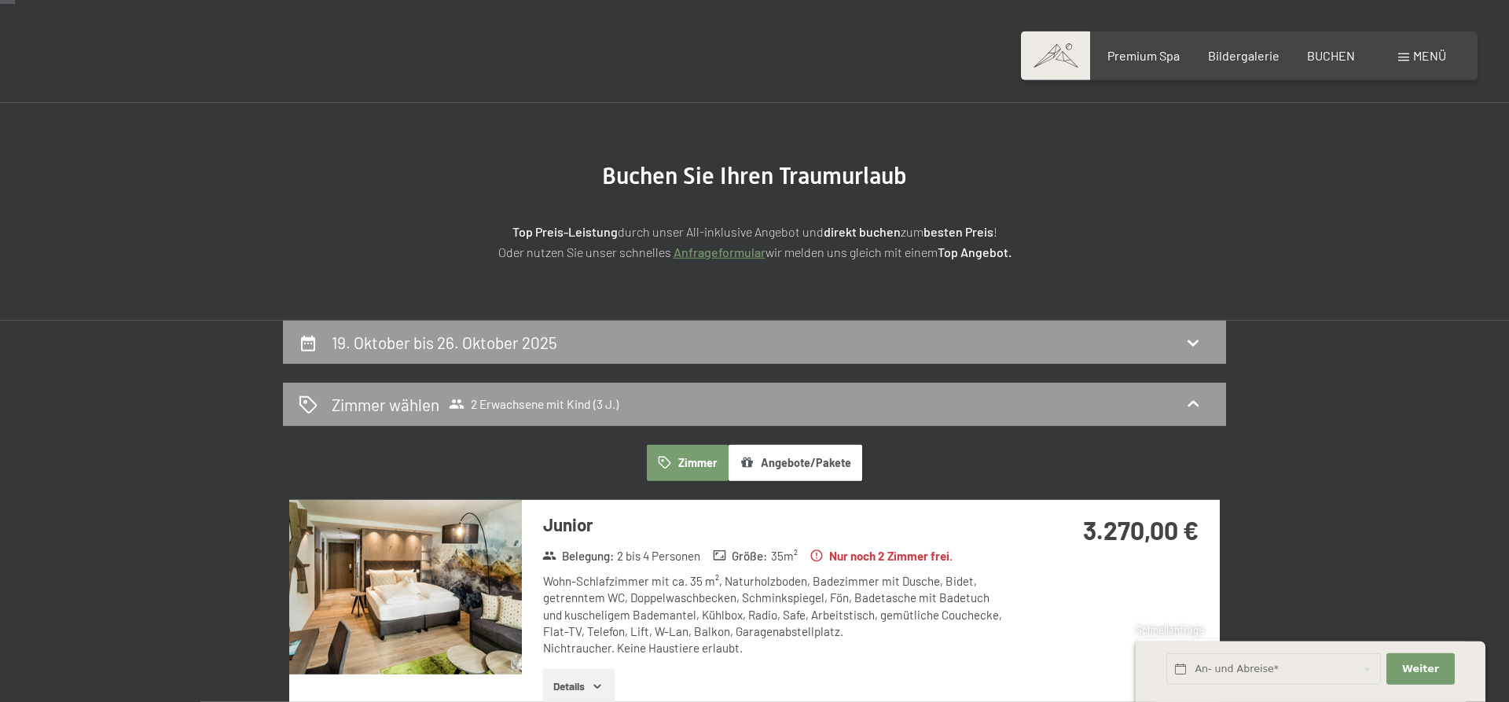
scroll to position [0, 0]
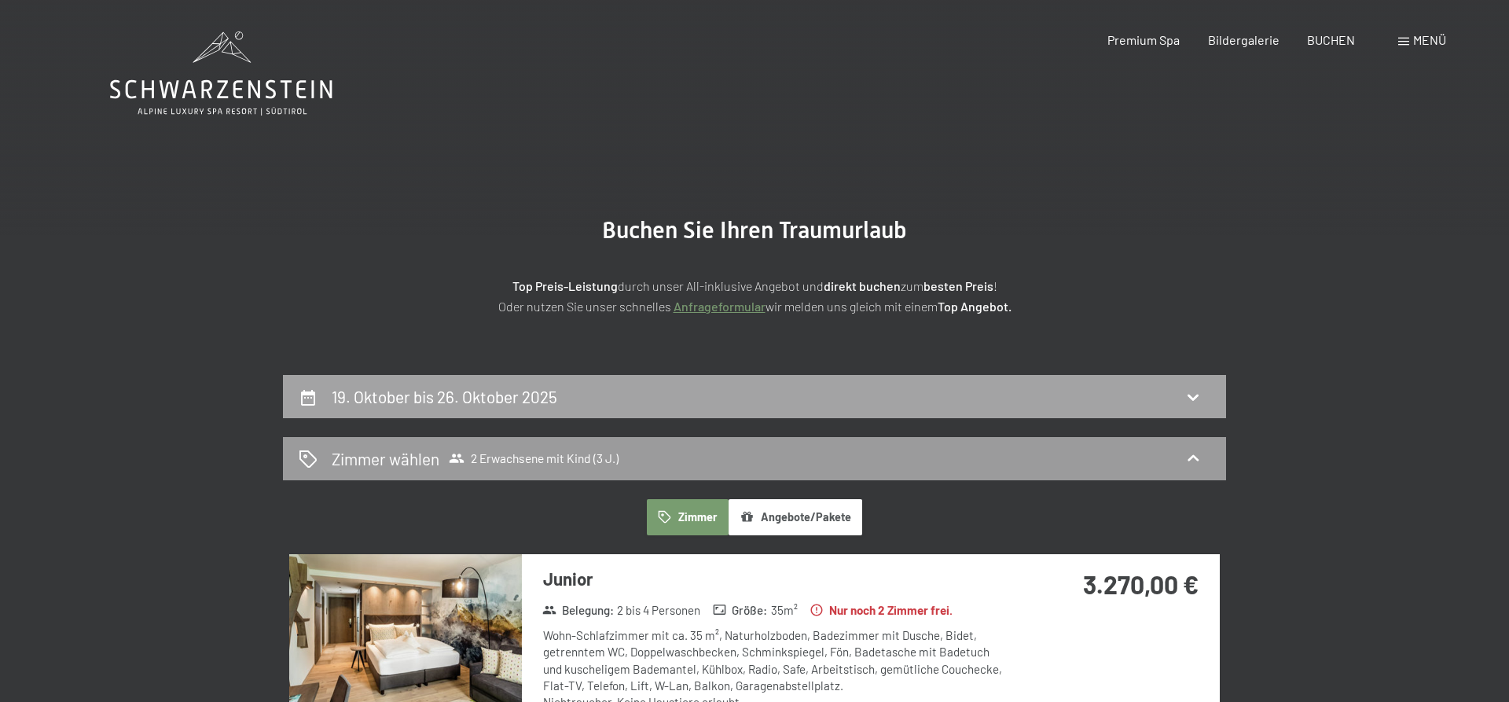
click at [583, 383] on div "19. Oktober bis 26. Oktober 2025" at bounding box center [754, 396] width 943 height 43
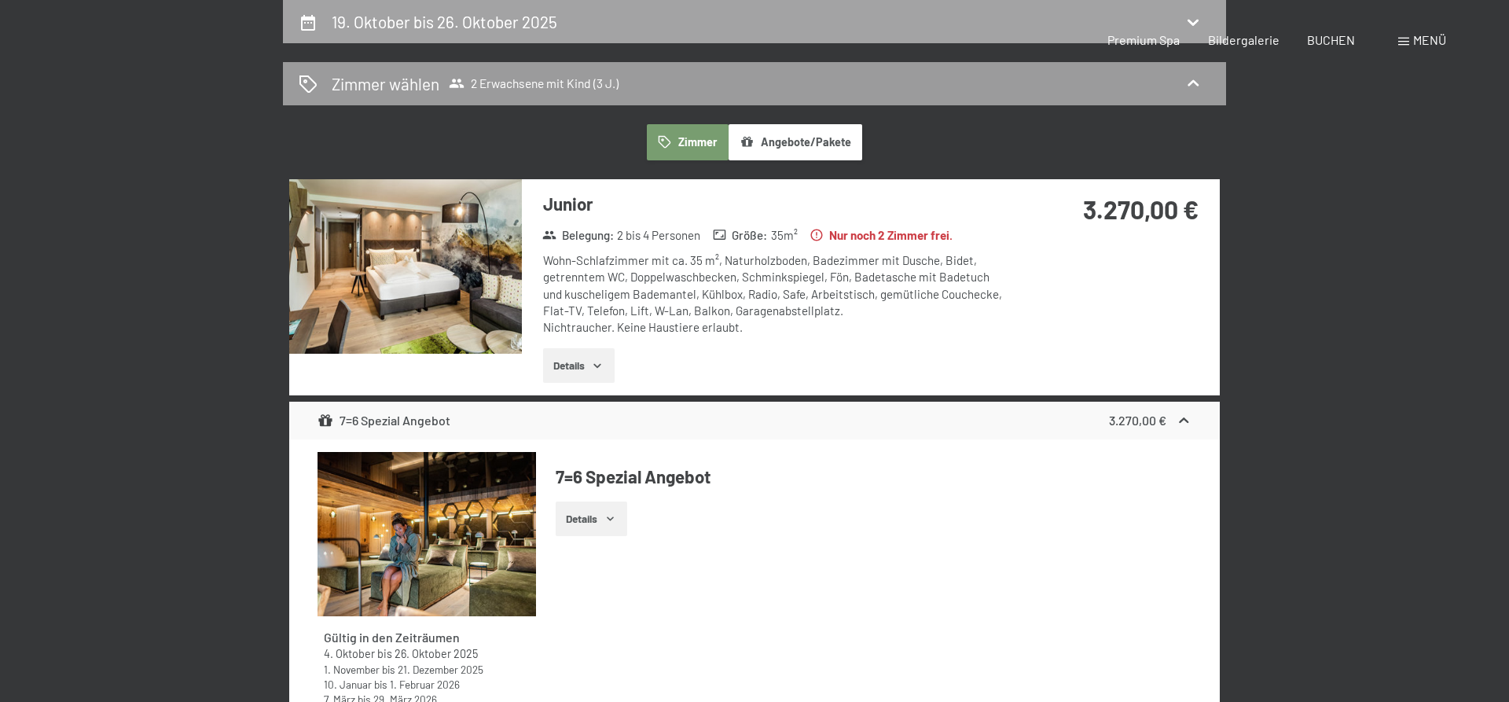
select select "3"
select select "2025-09-01"
select select "2025-10-01"
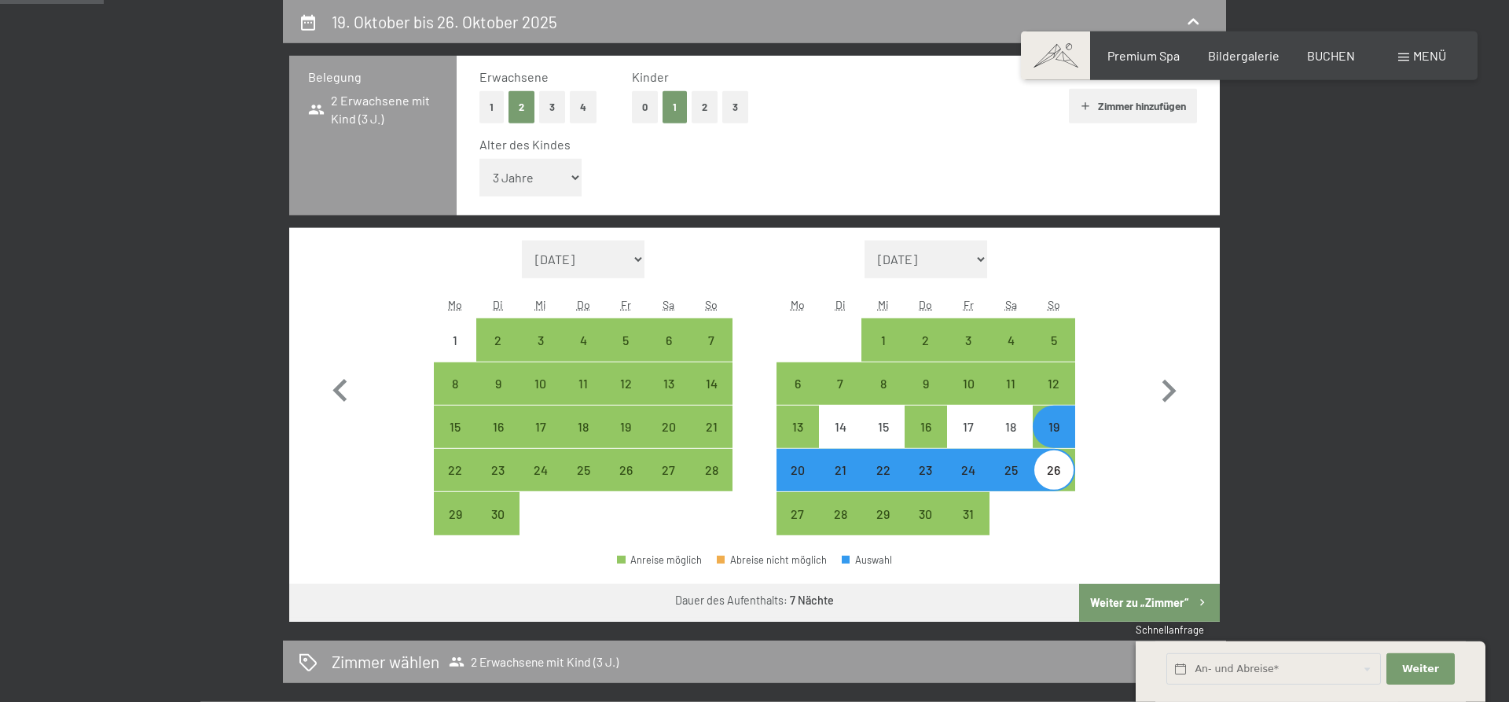
click at [522, 241] on select "August 2025 September 2025 Oktober 2025 November 2025 Dezember 2025 Januar 2026…" at bounding box center [583, 260] width 123 height 38
select select "2026-10-01"
select select "2026-11-01"
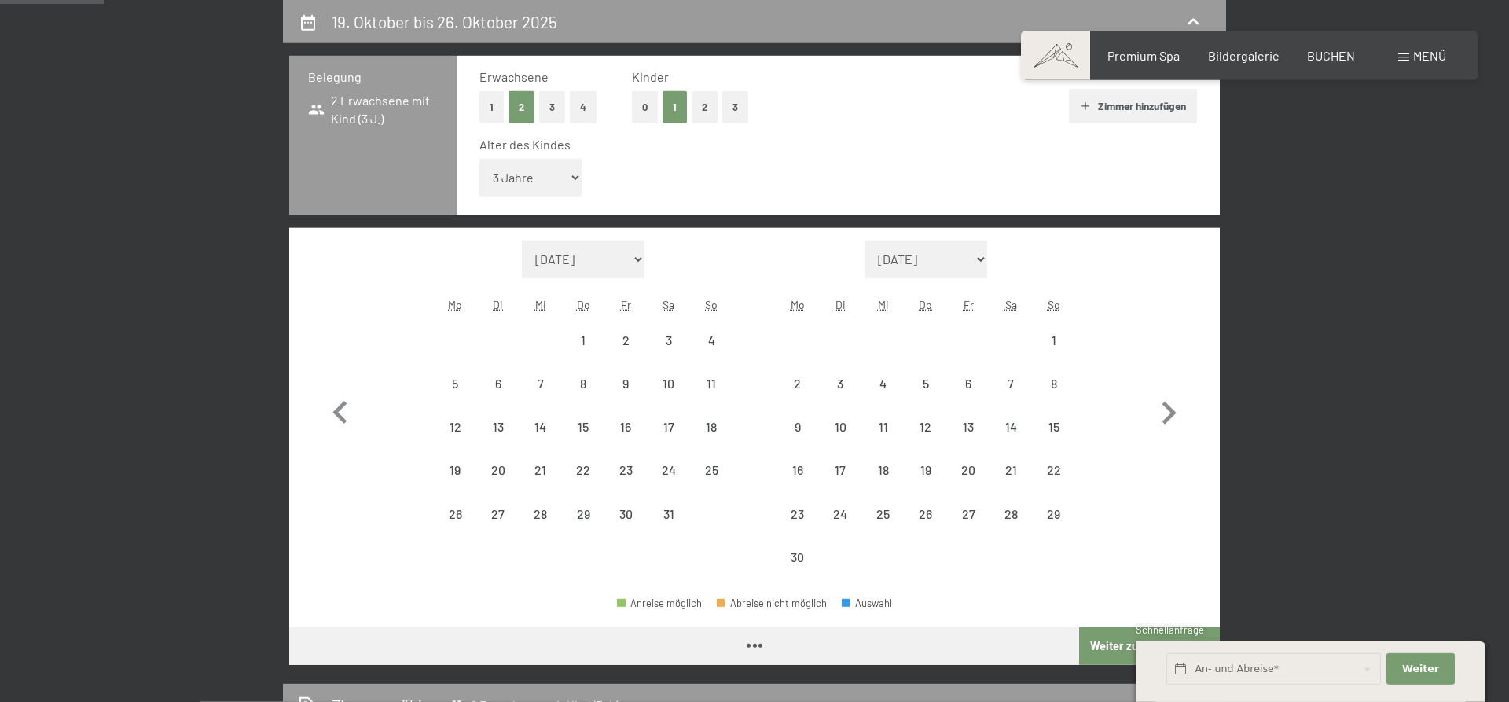
select select "2026-10-01"
select select "2026-11-01"
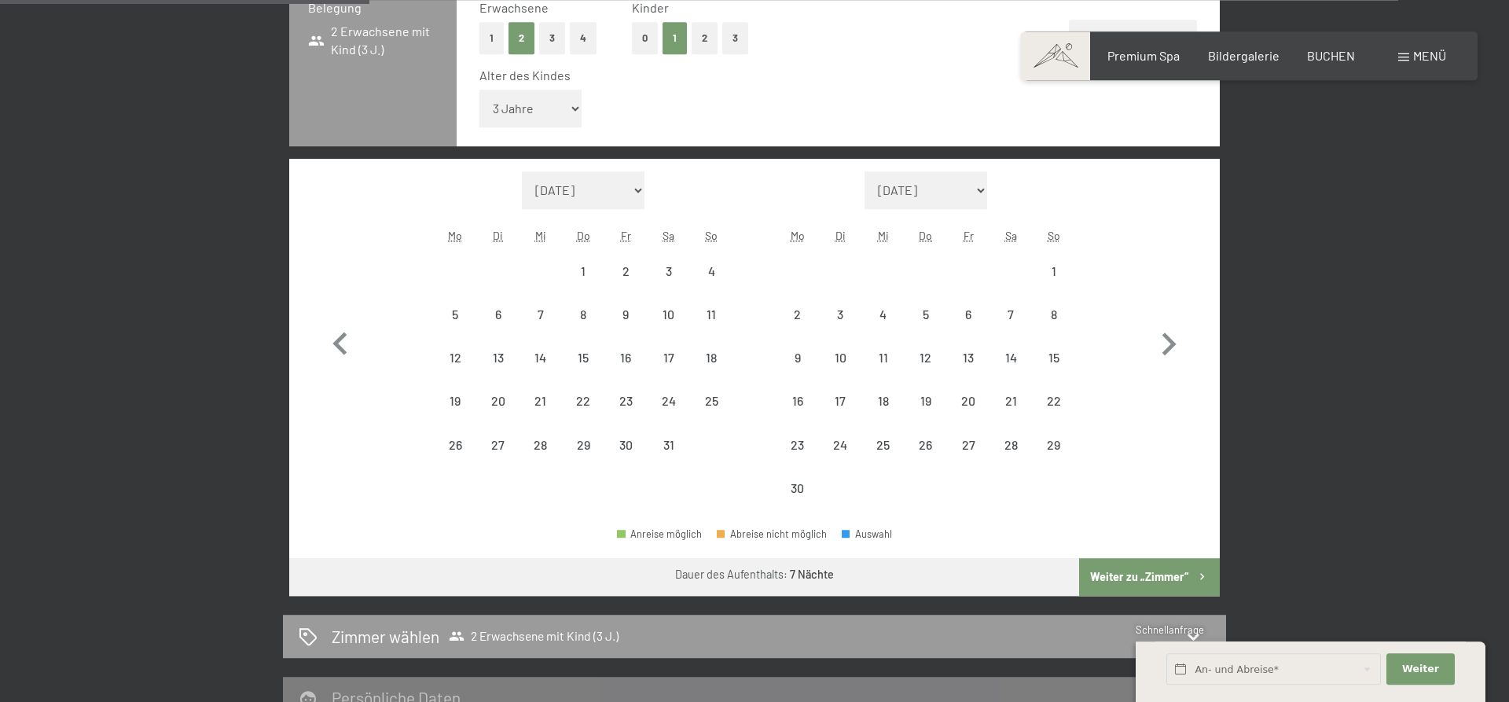
scroll to position [455, 0]
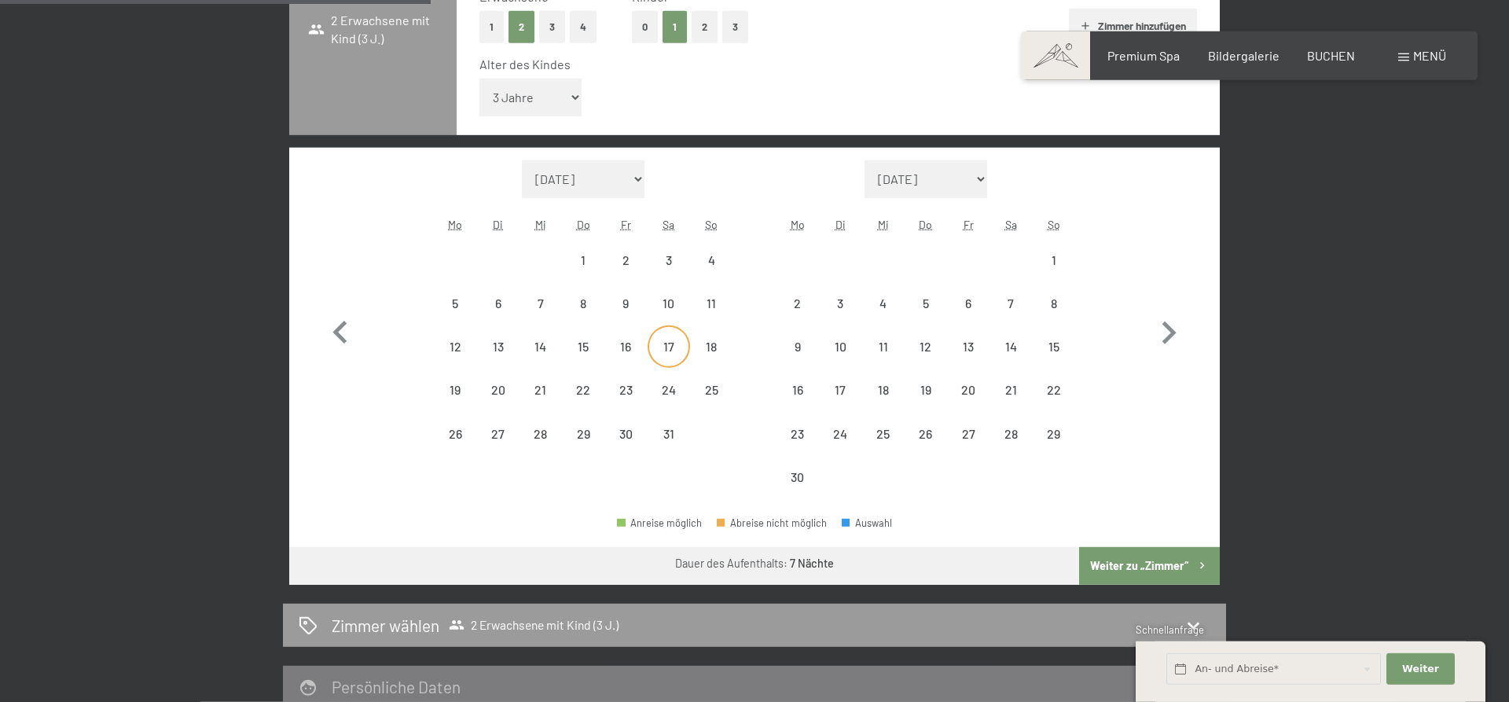
click at [667, 355] on div "17" at bounding box center [668, 359] width 39 height 39
select select "2026-10-01"
select select "2026-11-01"
click at [673, 398] on span "Einwilligung Marketing*" at bounding box center [669, 397] width 130 height 16
click at [596, 398] on input "Einwilligung Marketing*" at bounding box center [588, 397] width 16 height 16
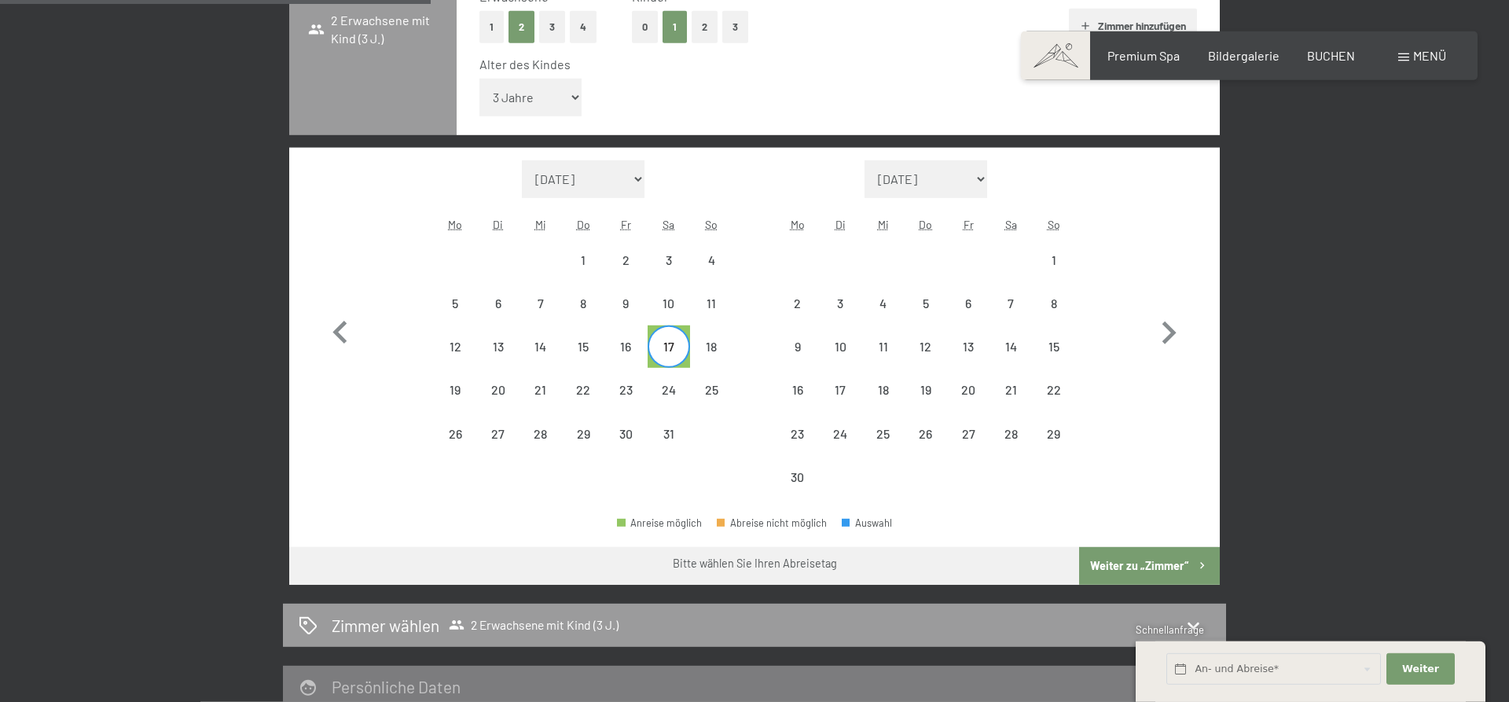
checkbox input "false"
click at [672, 386] on div "24" at bounding box center [668, 403] width 39 height 39
select select "2026-10-01"
select select "2026-11-01"
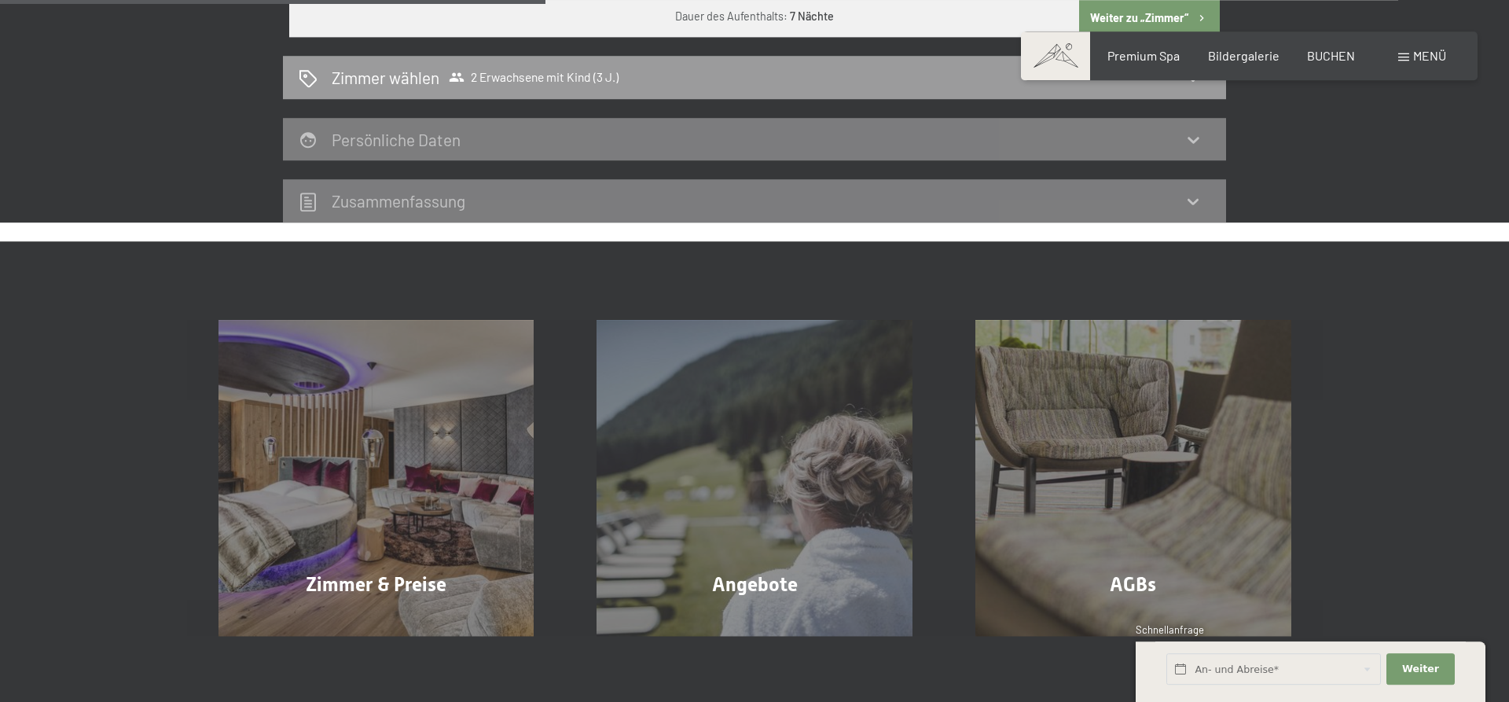
scroll to position [1177, 0]
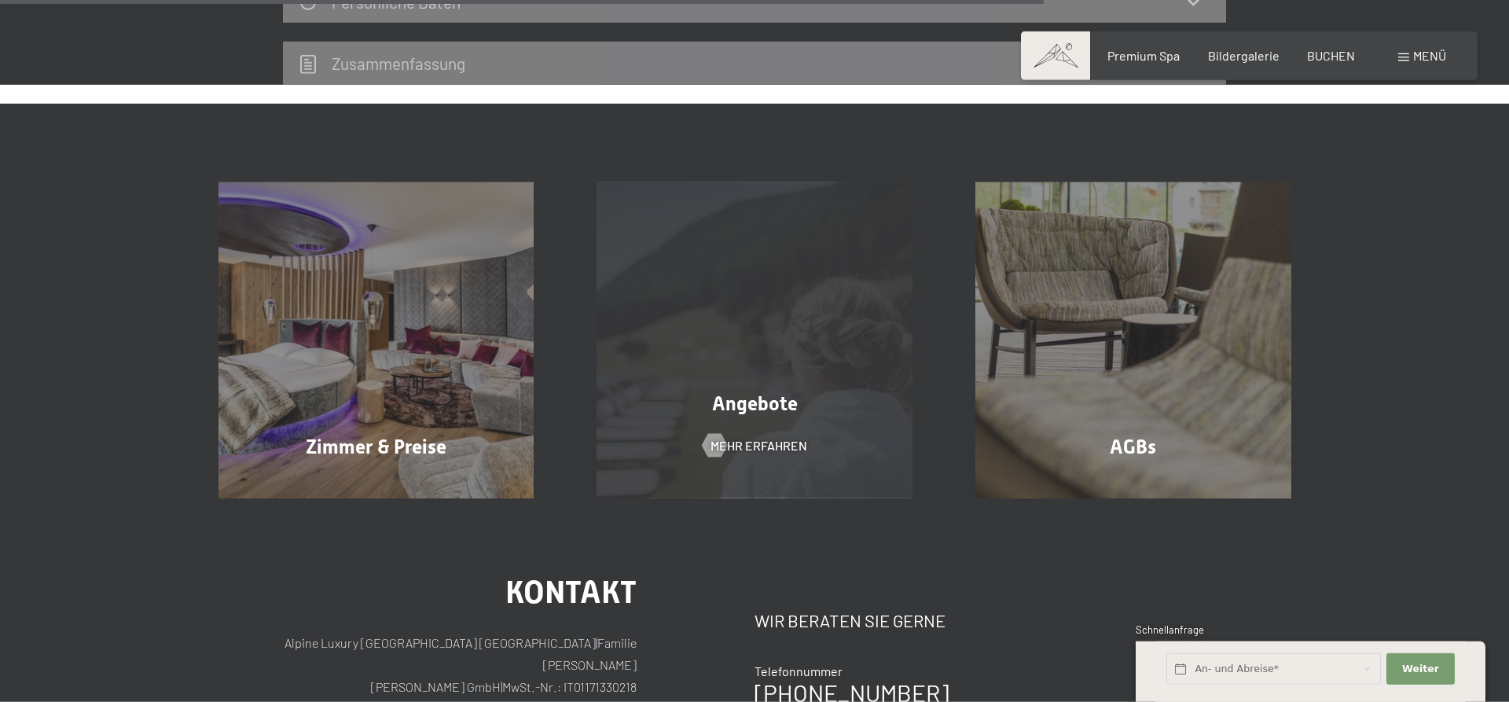
click at [748, 351] on div "Angebote Mehr erfahren" at bounding box center [754, 340] width 379 height 316
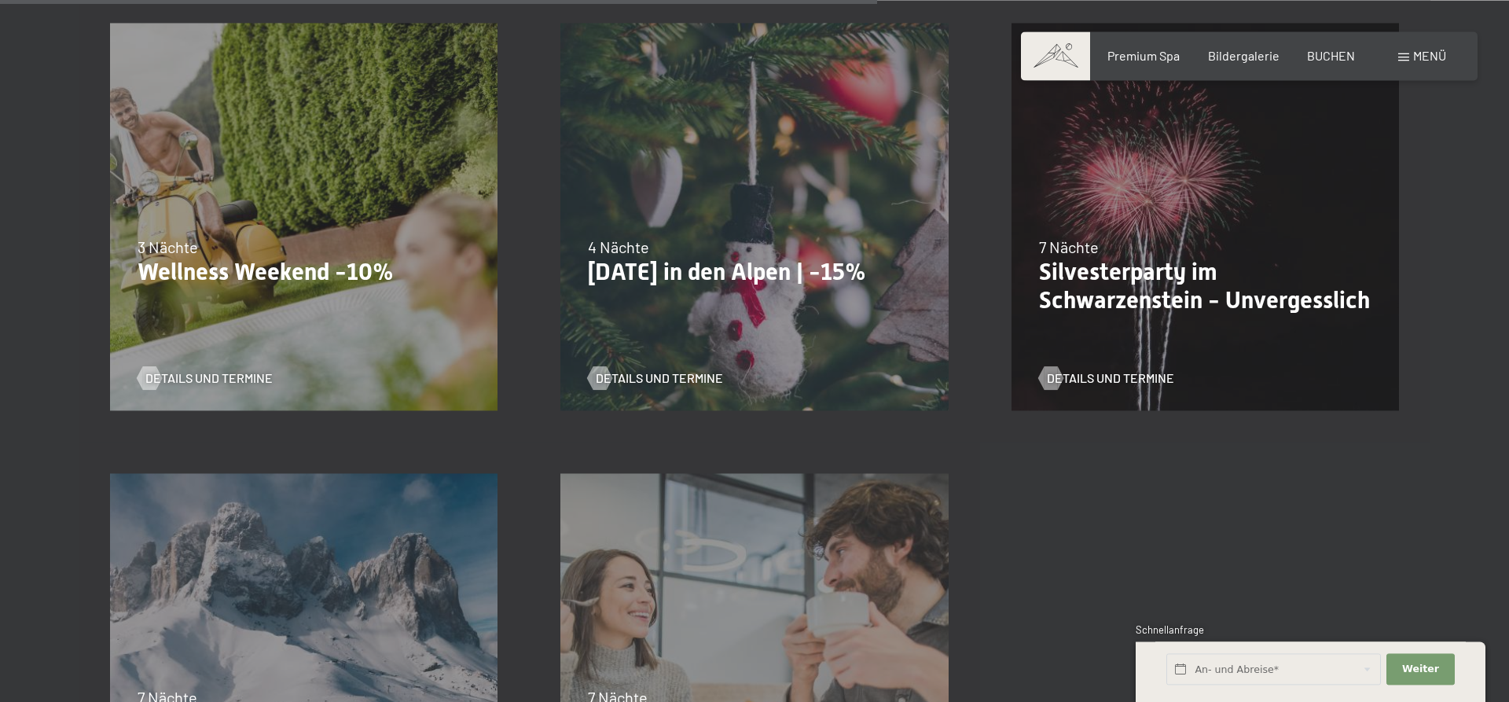
scroll to position [1844, 0]
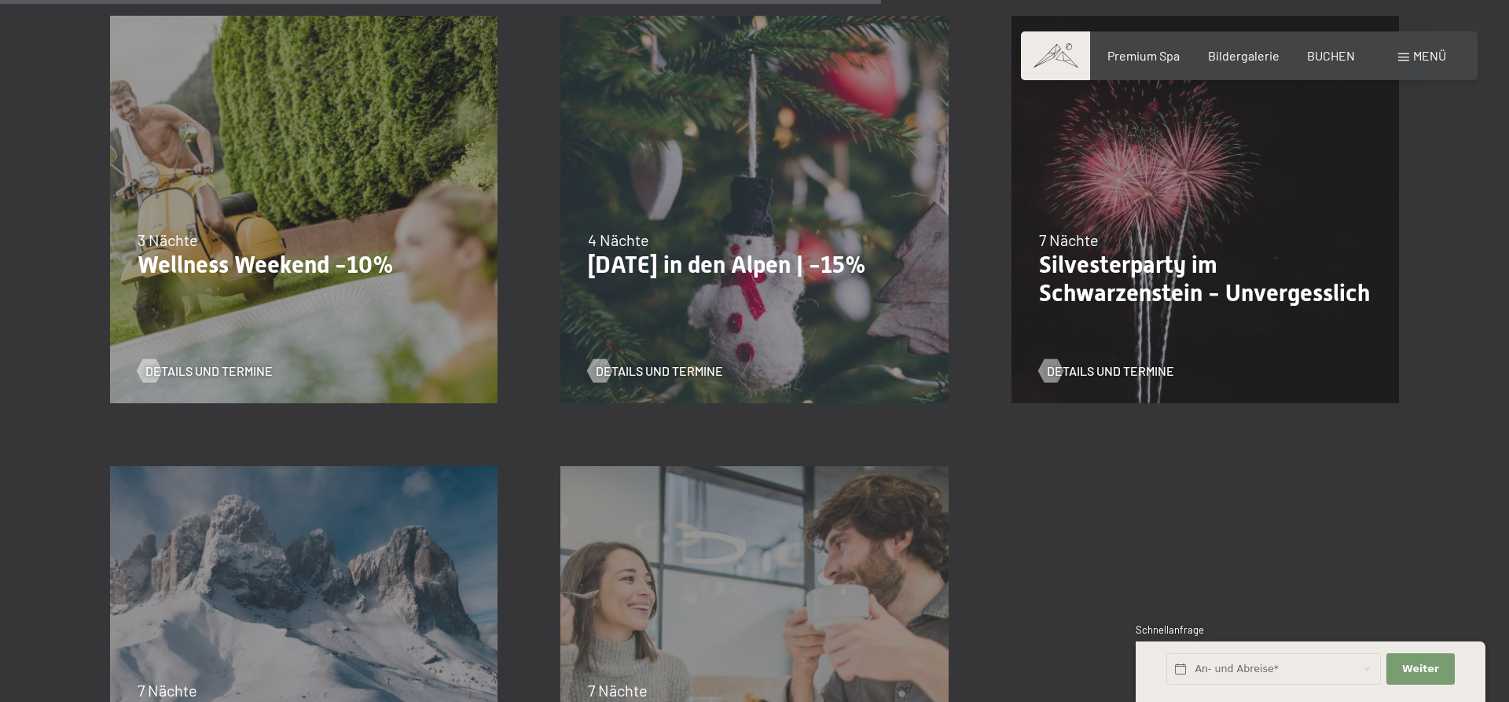
click at [1113, 358] on div "Details und Termine" at bounding box center [1199, 359] width 321 height 41
click at [1111, 369] on span "Details und Termine" at bounding box center [1126, 370] width 127 height 17
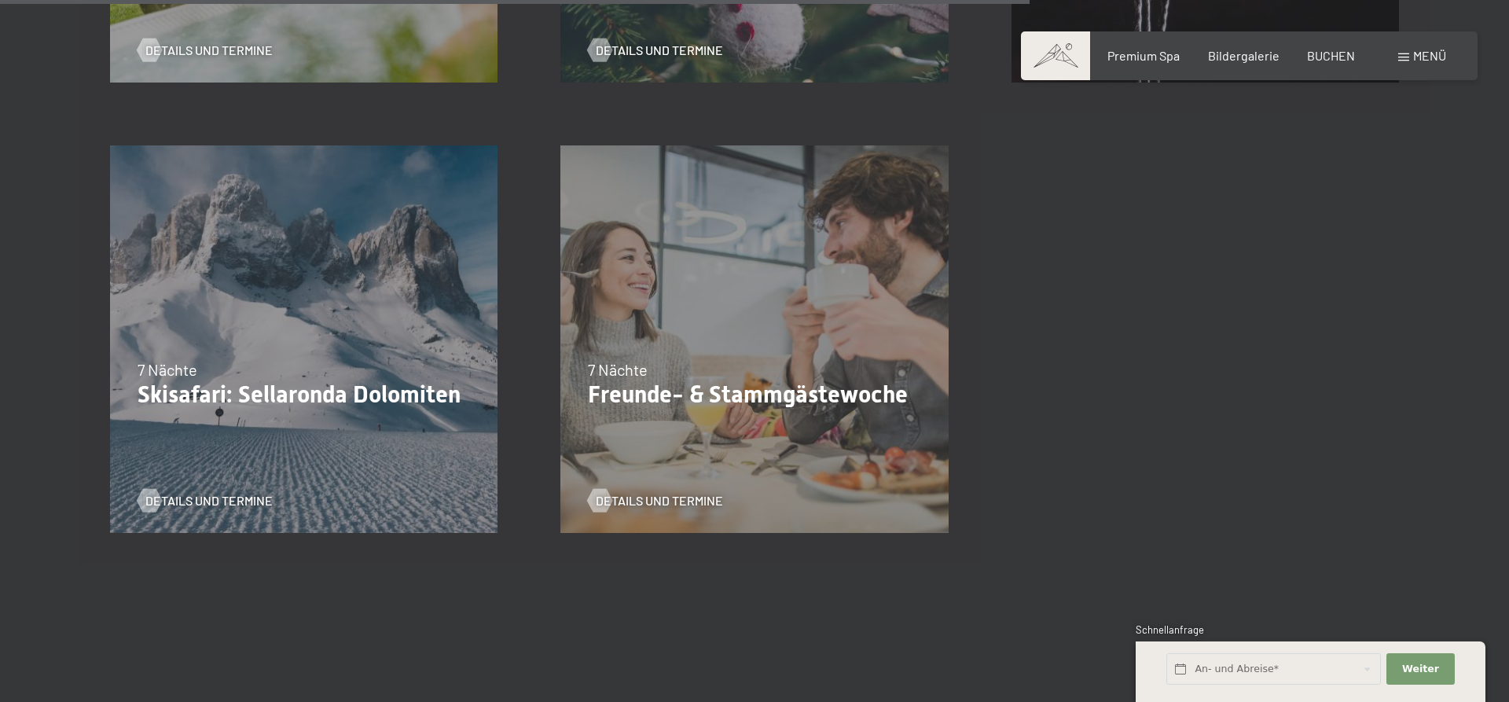
scroll to position [2085, 0]
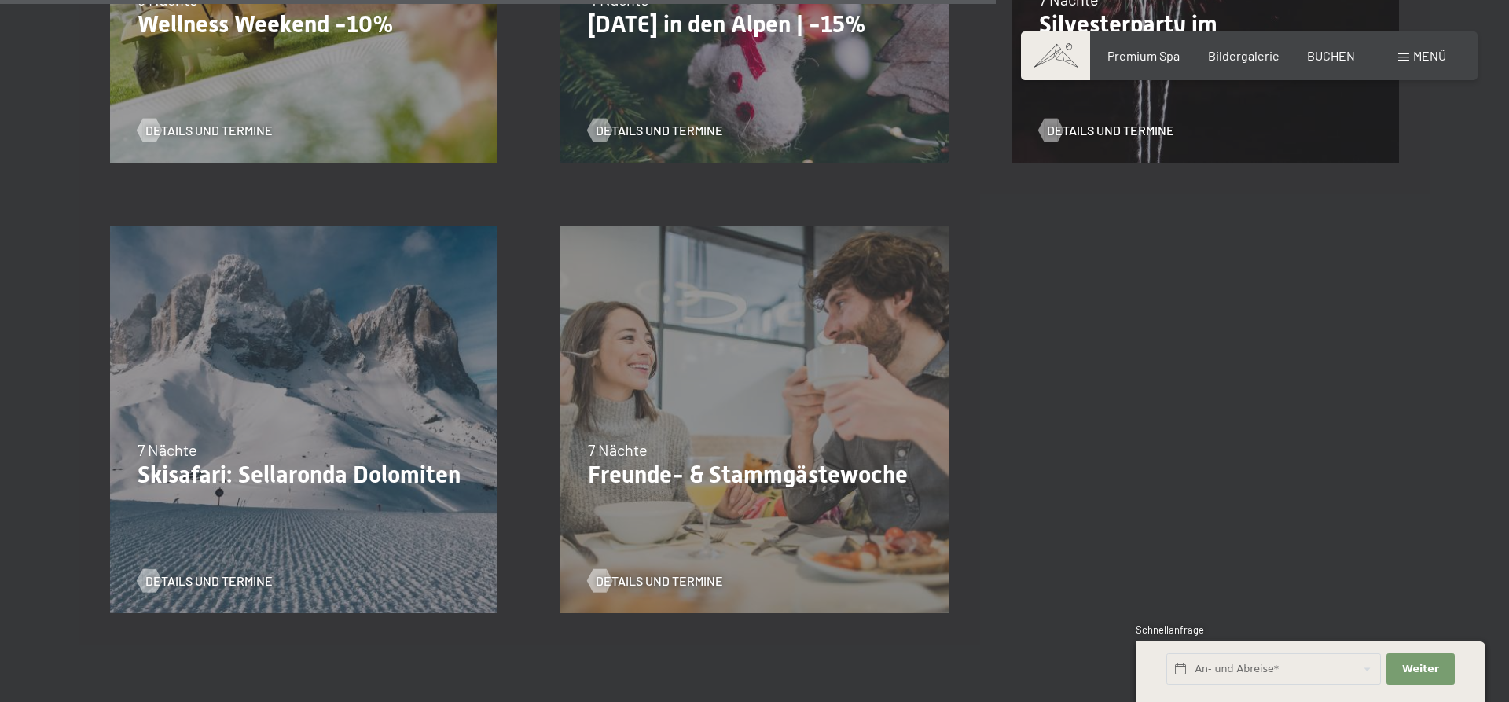
click at [657, 570] on div "Details und Termine" at bounding box center [748, 569] width 321 height 41
click at [655, 576] on span "Details und Termine" at bounding box center [675, 580] width 127 height 17
click at [644, 580] on span "Details und Termine" at bounding box center [675, 580] width 127 height 17
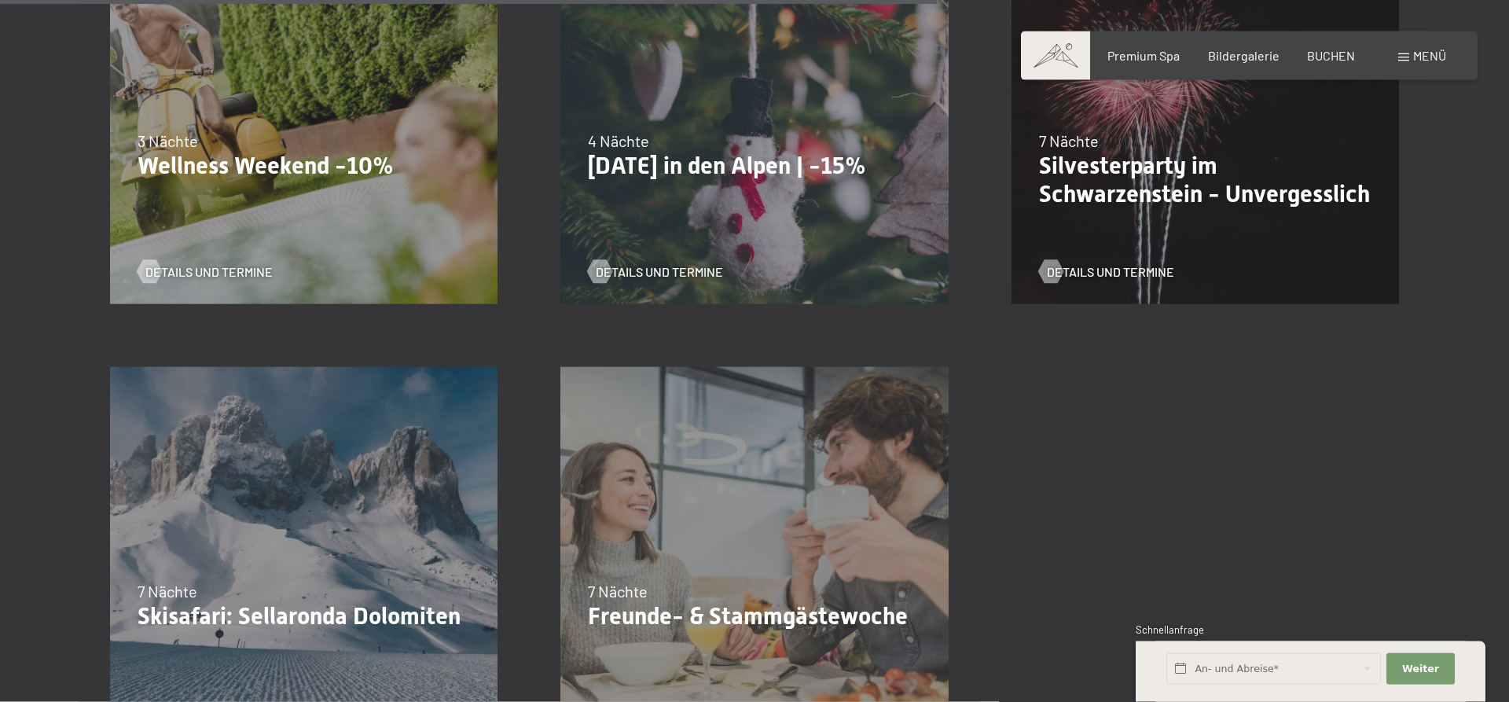
scroll to position [1924, 0]
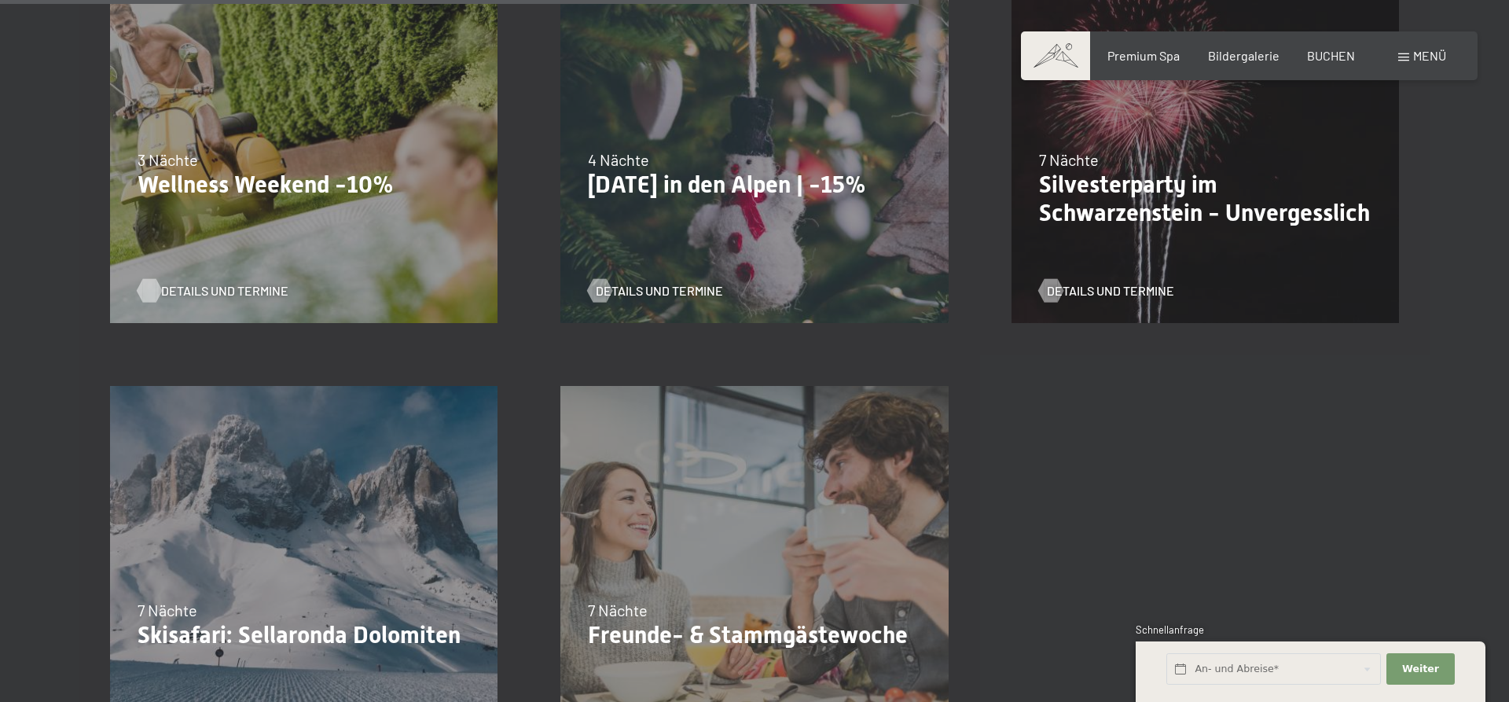
click at [200, 295] on span "Details und Termine" at bounding box center [224, 290] width 127 height 17
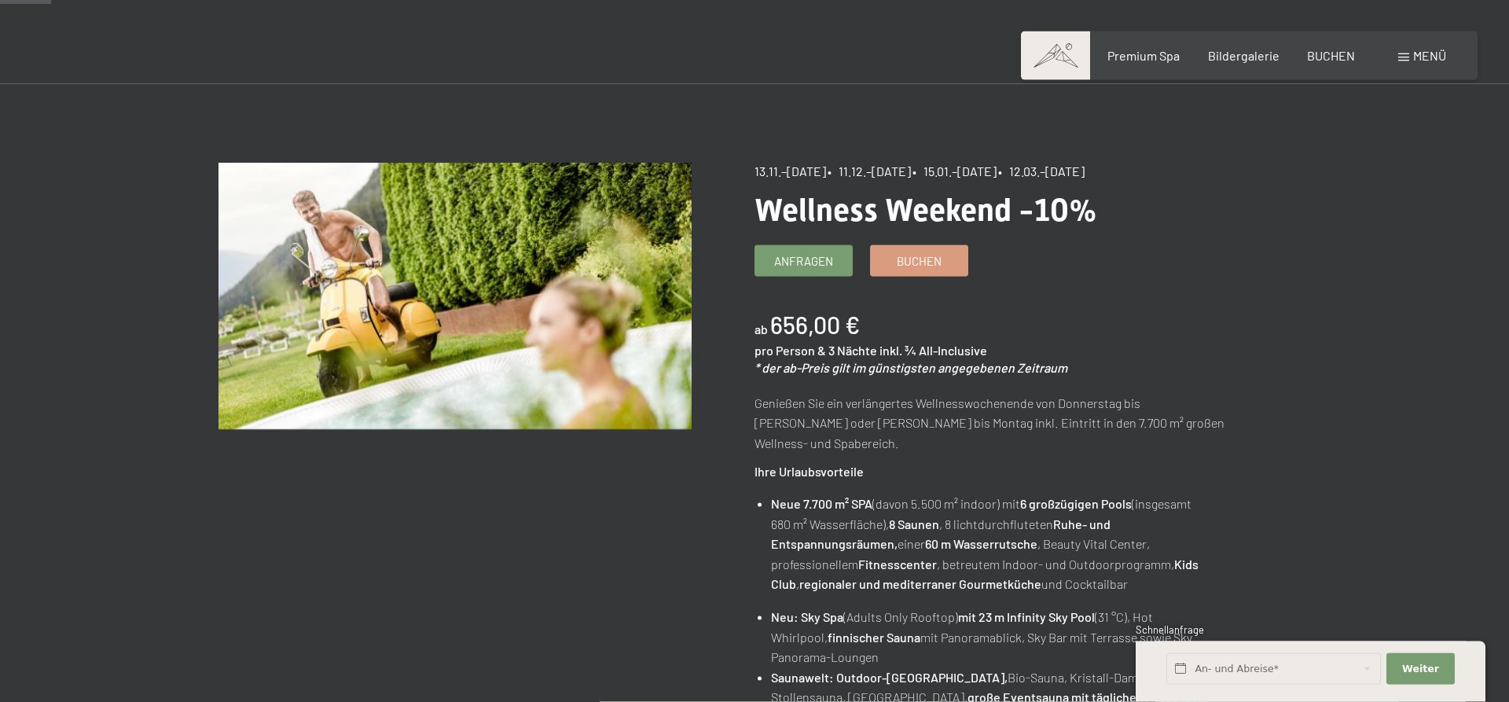
scroll to position [80, 0]
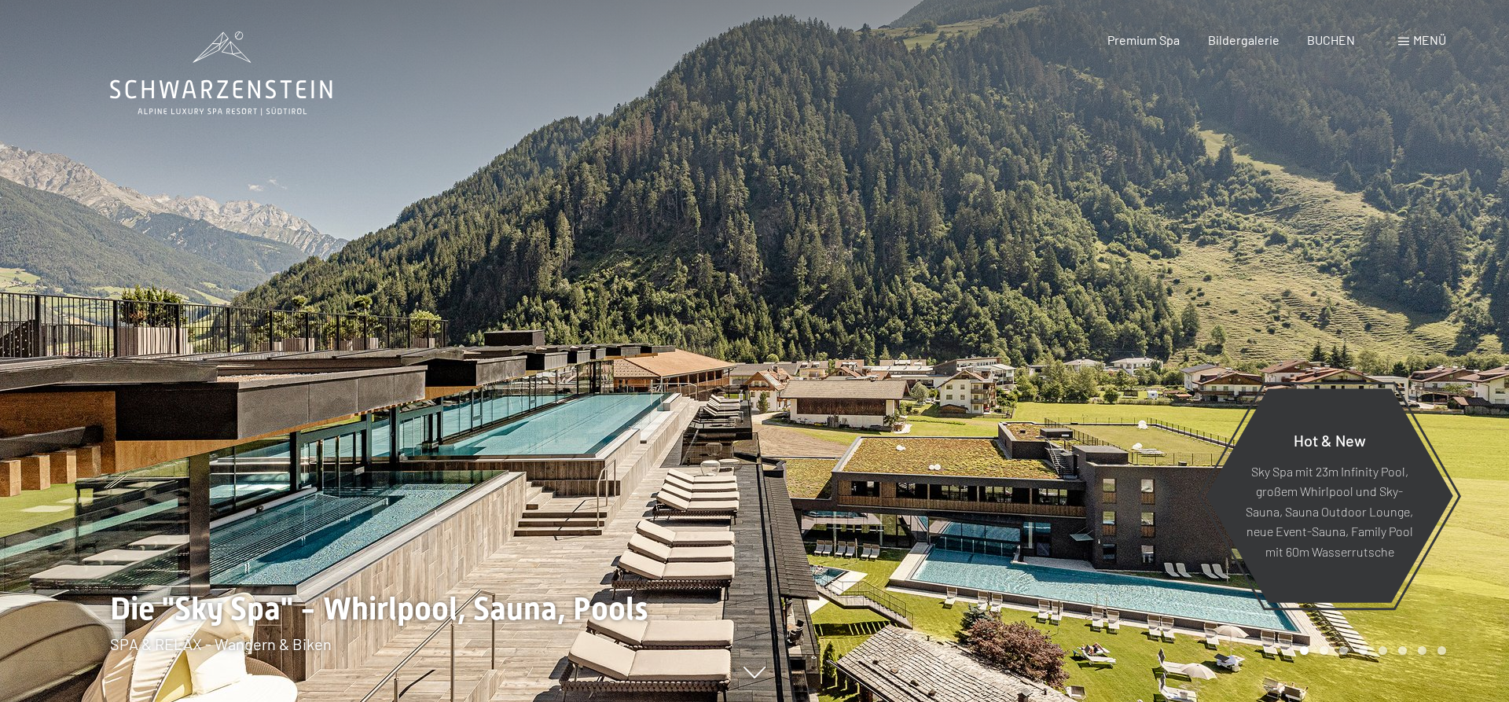
click at [1422, 45] on span "Menü" at bounding box center [1429, 39] width 33 height 15
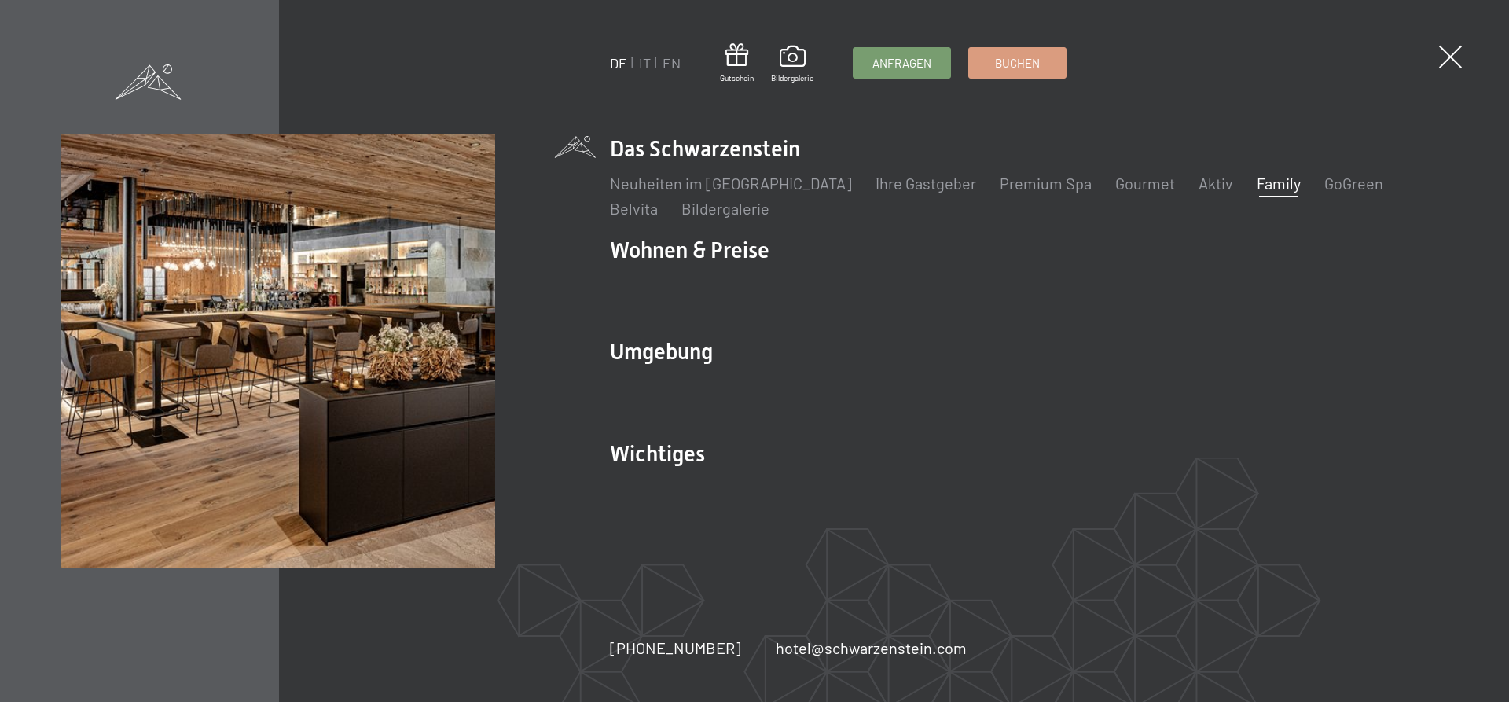
click at [1257, 188] on link "Family" at bounding box center [1279, 183] width 44 height 19
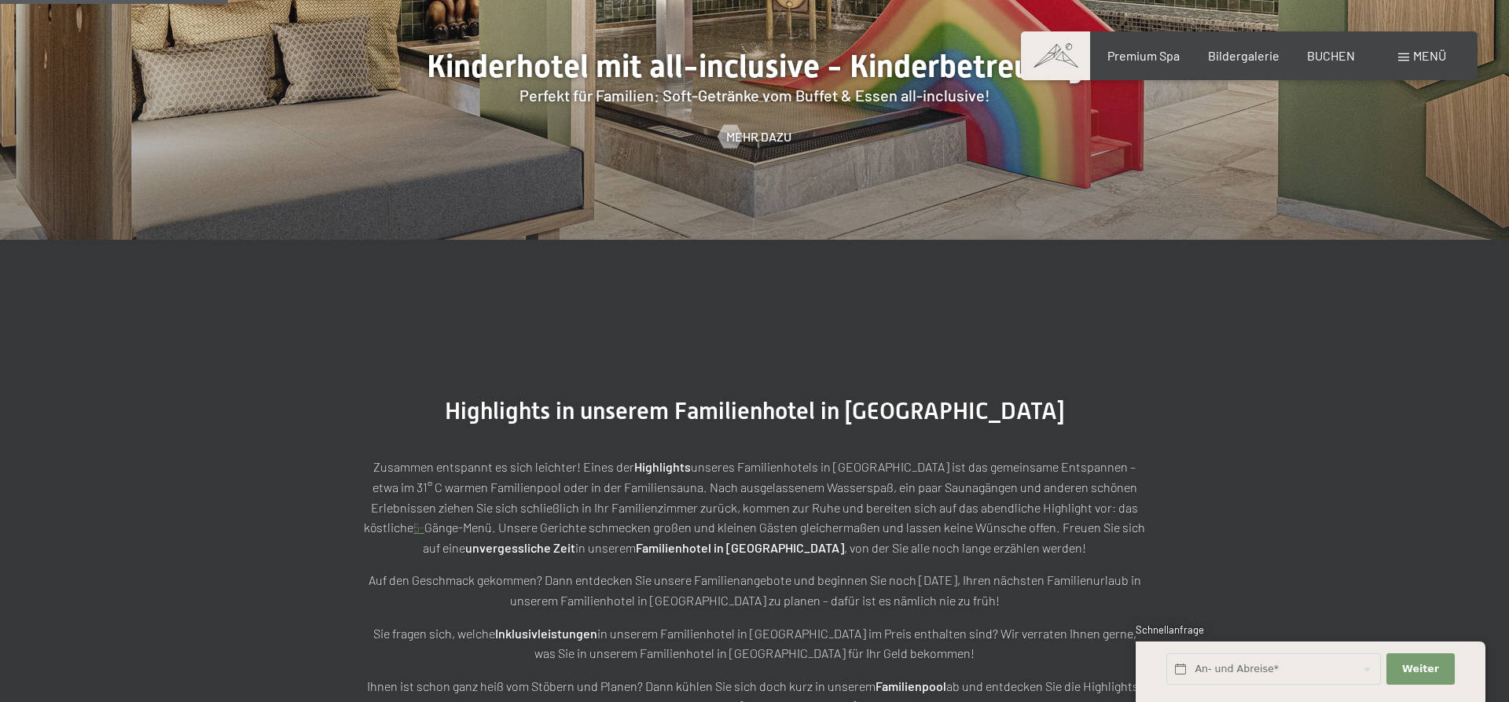
scroll to position [1924, 0]
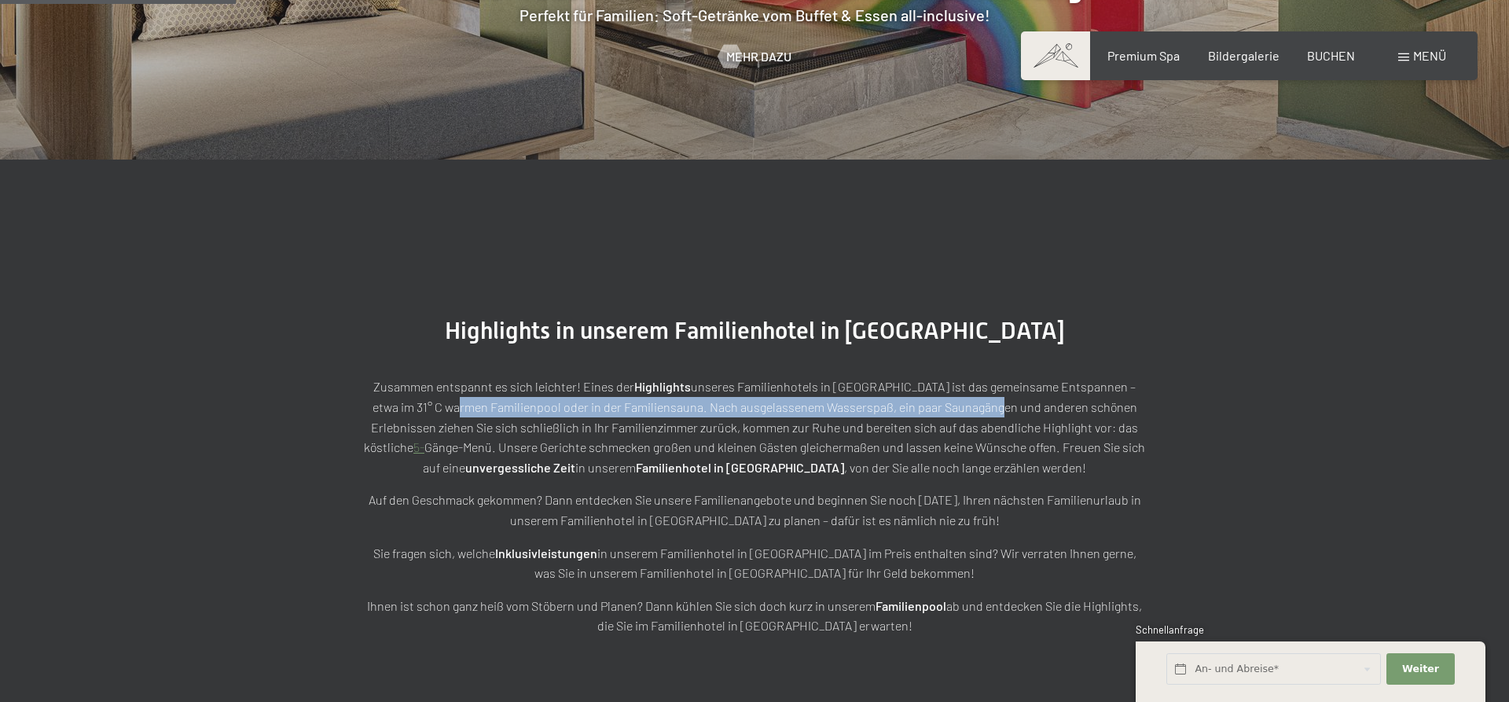
drag, startPoint x: 452, startPoint y: 365, endPoint x: 995, endPoint y: 380, distance: 543.4
click at [995, 380] on p "Zusammen entspannt es sich leichter! Eines der Highlights unseres Familienhotel…" at bounding box center [755, 427] width 786 height 101
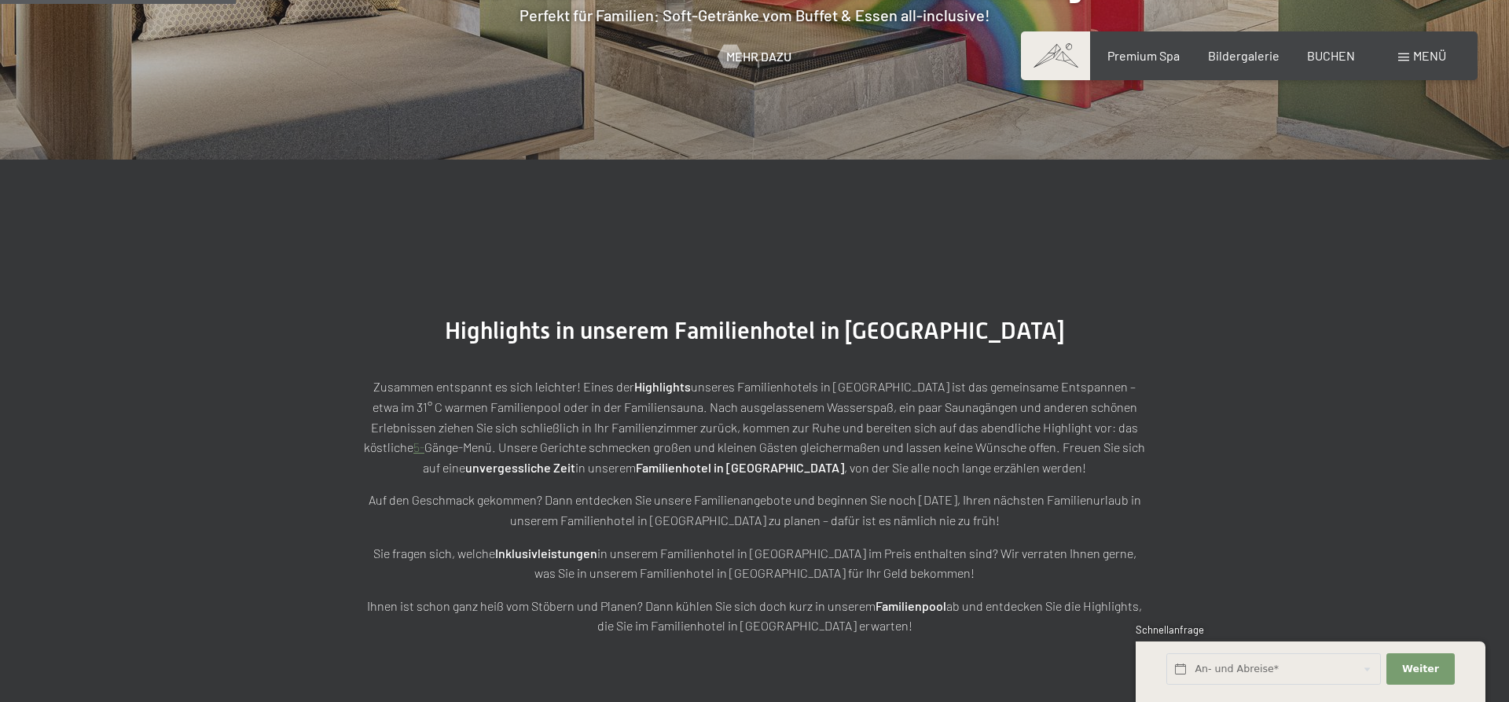
click at [1062, 418] on p "Zusammen entspannt es sich leichter! Eines der Highlights unseres Familienhotel…" at bounding box center [755, 427] width 786 height 101
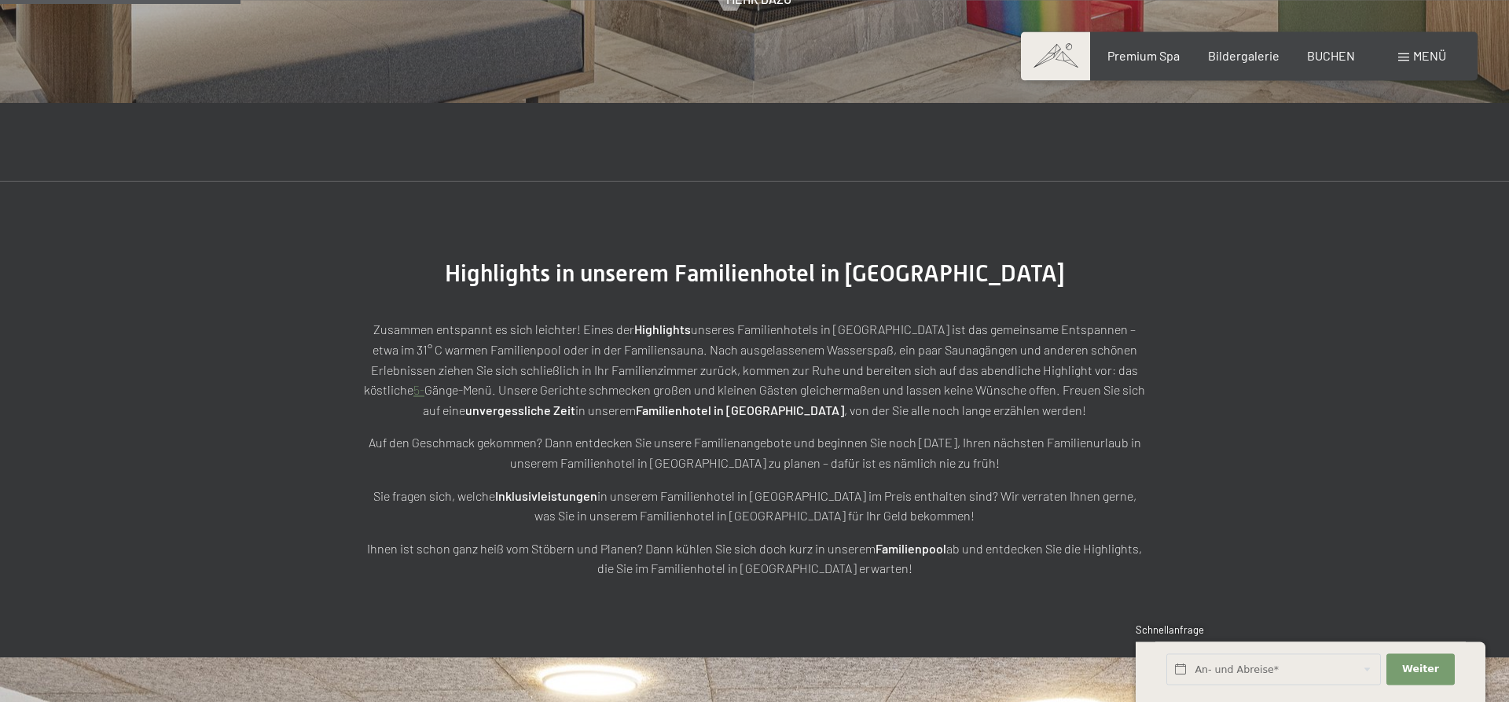
scroll to position [2085, 0]
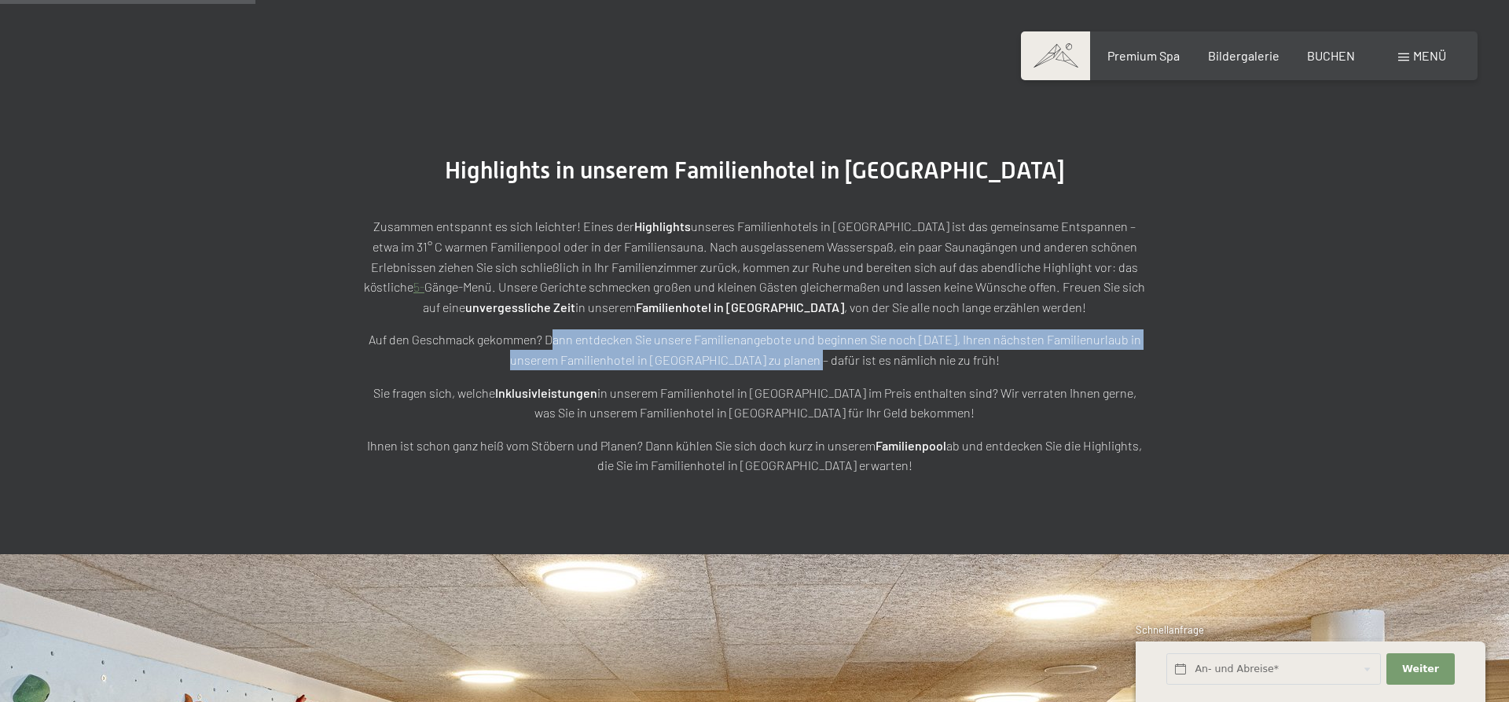
drag, startPoint x: 560, startPoint y: 310, endPoint x: 880, endPoint y: 330, distance: 319.8
click at [852, 329] on p "Auf den Geschmack gekommen? Dann entdecken Sie unsere Familienangebote und begi…" at bounding box center [755, 349] width 786 height 40
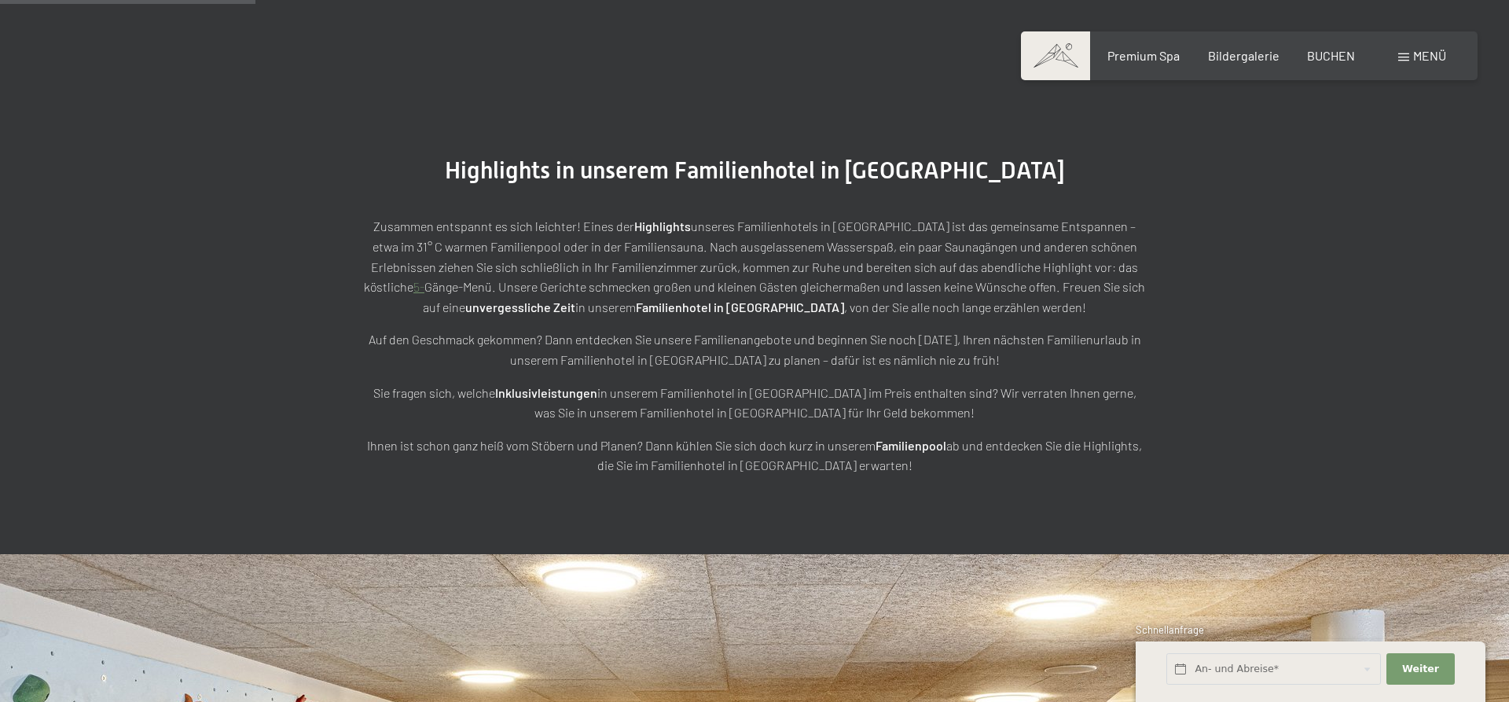
click at [880, 330] on p "Auf den Geschmack gekommen? Dann entdecken Sie unsere Familienangebote und begi…" at bounding box center [755, 349] width 786 height 40
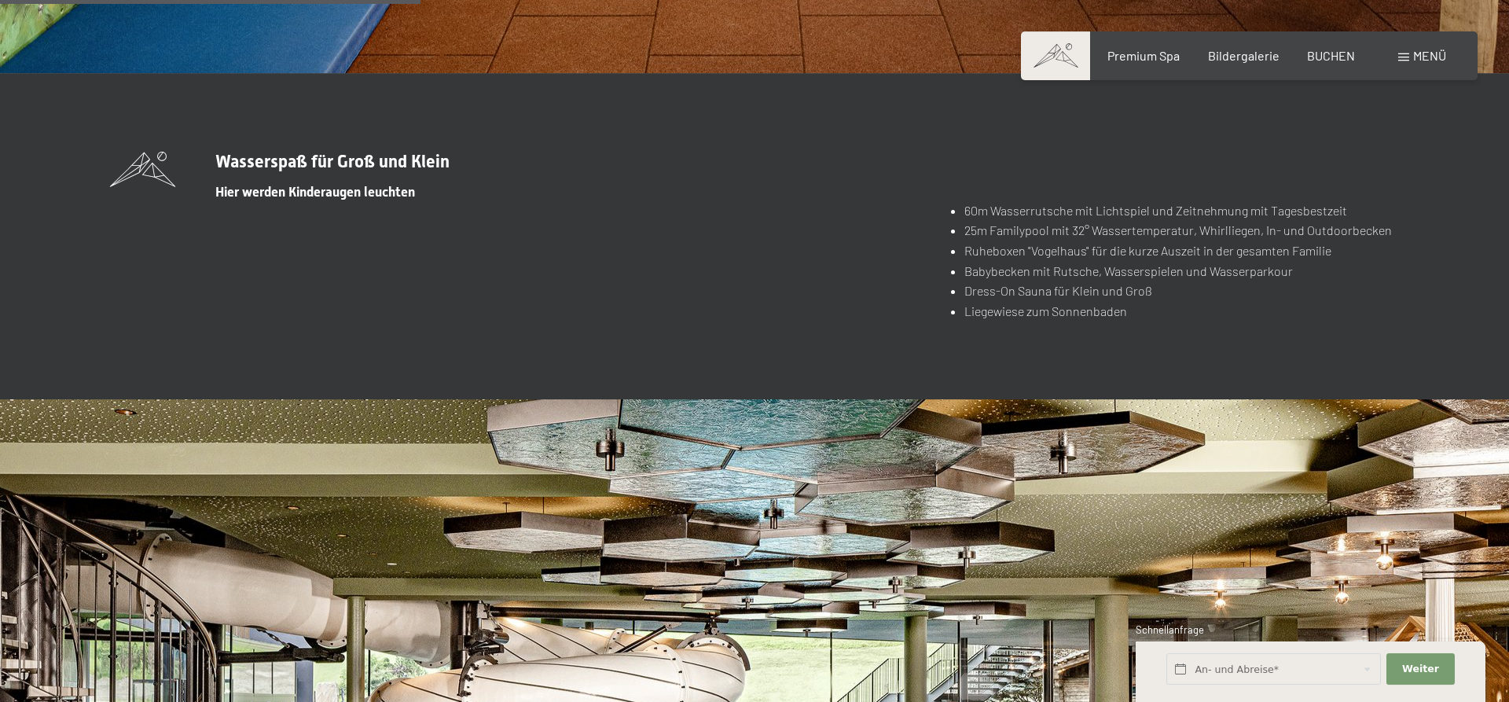
scroll to position [3448, 0]
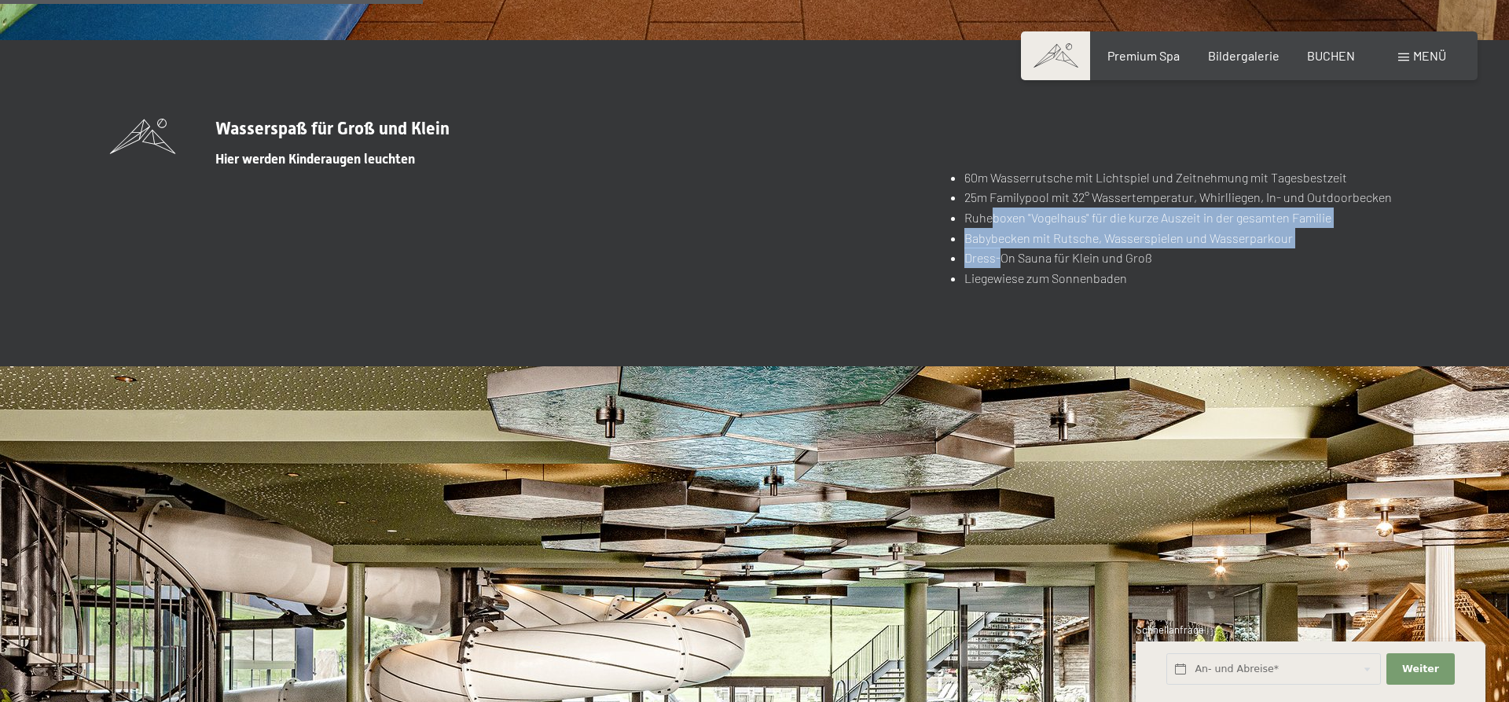
drag, startPoint x: 994, startPoint y: 178, endPoint x: 1016, endPoint y: 243, distance: 68.1
click at [1014, 239] on ul "60m Wasserrutsche mit Lichtspiel und Zeitnehmung mit Tagesbestzeit 25m Familypo…" at bounding box center [1173, 227] width 451 height 121
click at [1049, 248] on li "Dress-On Sauna für Klein und Groß" at bounding box center [1181, 258] width 435 height 20
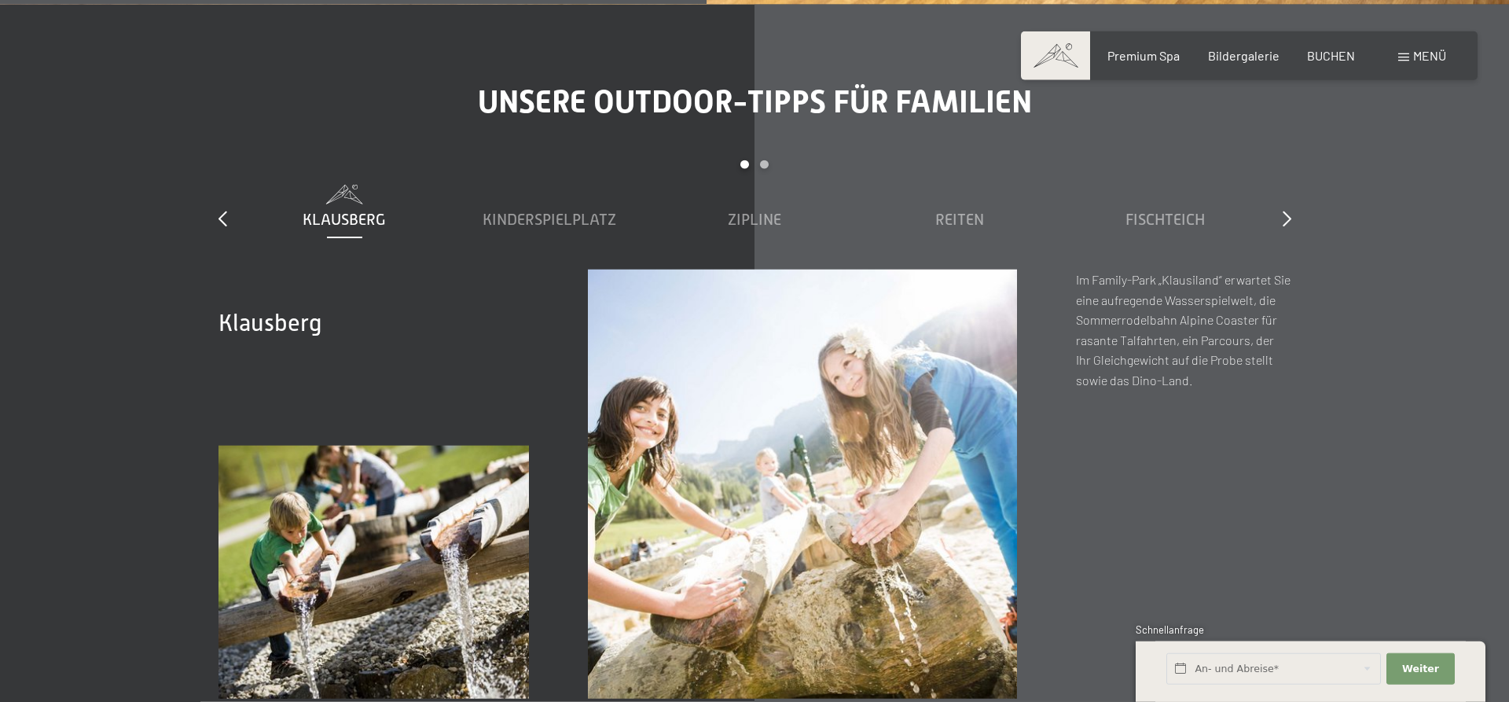
scroll to position [5773, 0]
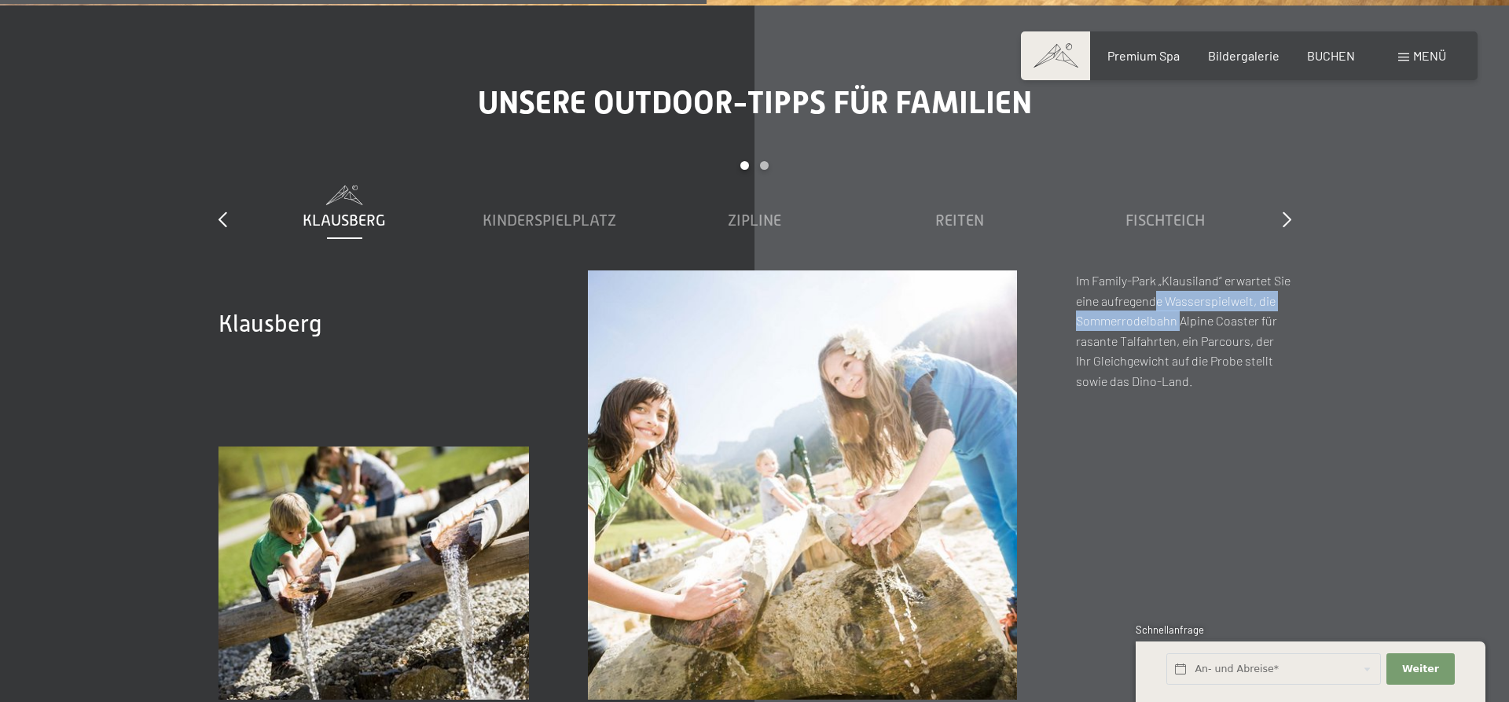
drag, startPoint x: 1157, startPoint y: 259, endPoint x: 1183, endPoint y: 299, distance: 47.7
click at [1183, 299] on p "Im Family-Park „Klausiland“ erwartet Sie eine aufregende Wasserspielwelt, die S…" at bounding box center [1183, 330] width 215 height 121
click at [1187, 309] on p "Im Family-Park „Klausiland“ erwartet Sie eine aufregende Wasserspielwelt, die S…" at bounding box center [1183, 330] width 215 height 121
click at [560, 211] on span "Kinderspielplatz" at bounding box center [550, 219] width 134 height 17
